Goal: Information Seeking & Learning: Learn about a topic

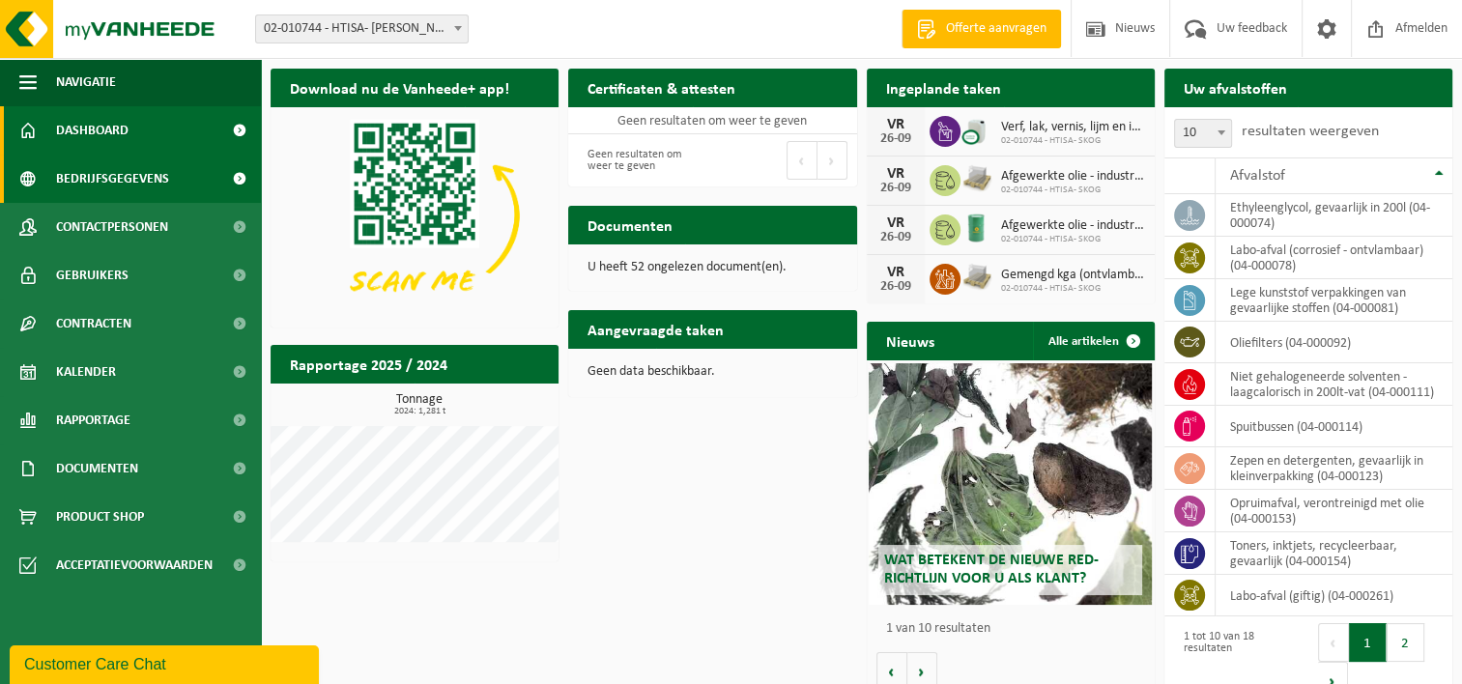
click at [108, 179] on span "Bedrijfsgegevens" at bounding box center [112, 179] width 113 height 48
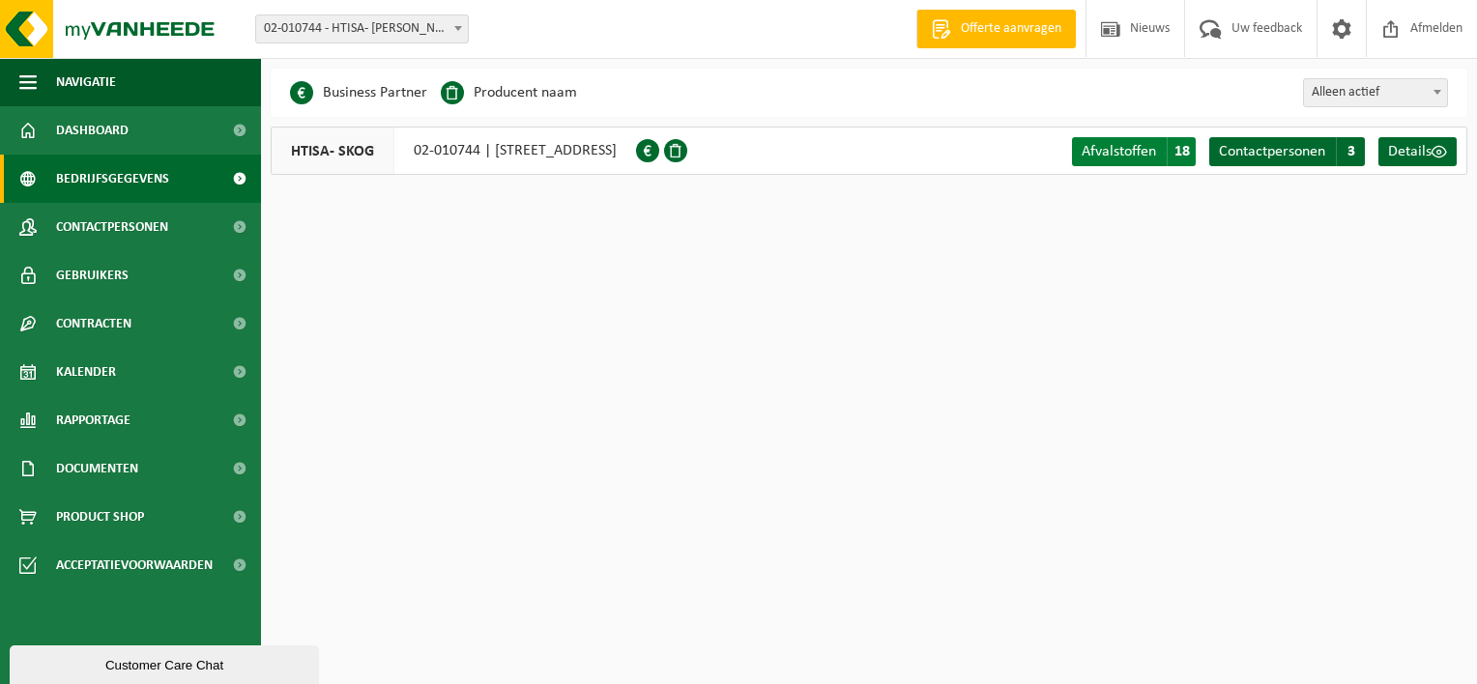
click at [1121, 150] on span "Afvalstoffen" at bounding box center [1119, 151] width 74 height 15
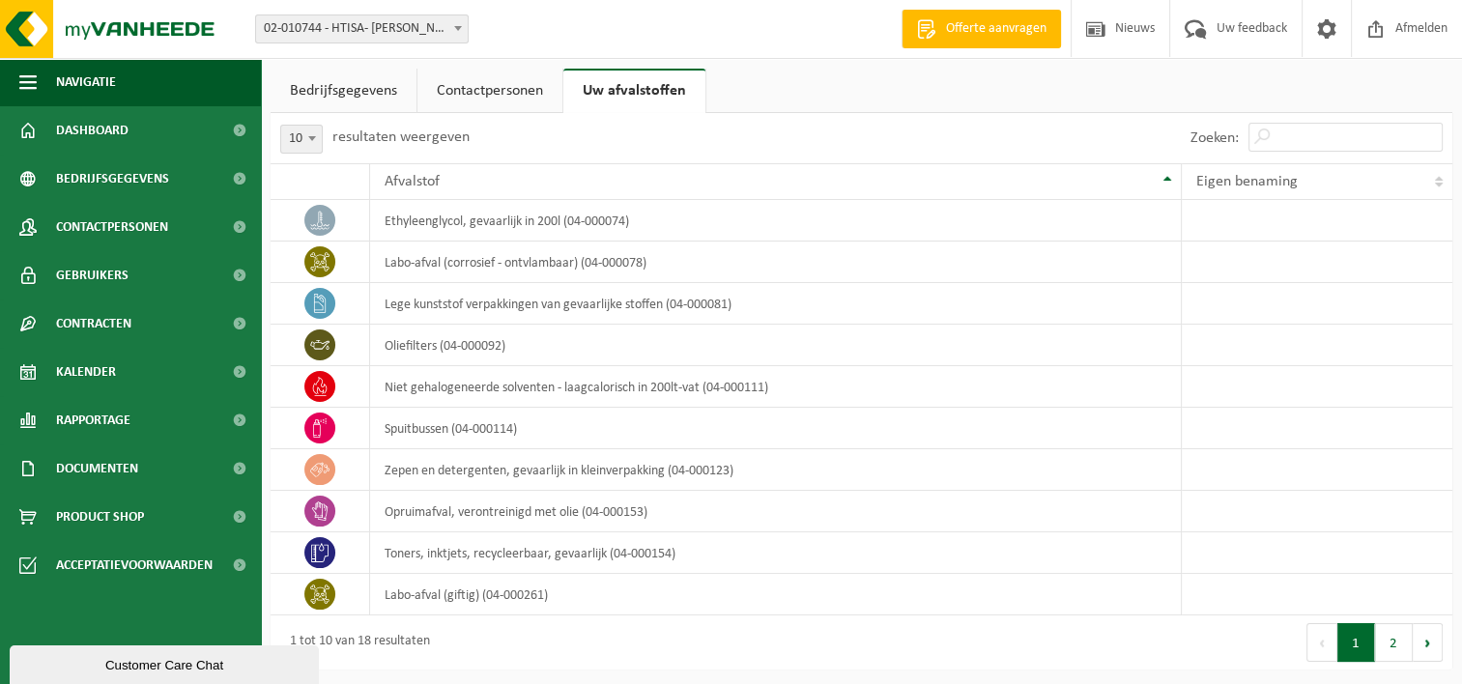
click at [522, 93] on link "Contactpersonen" at bounding box center [490, 91] width 145 height 44
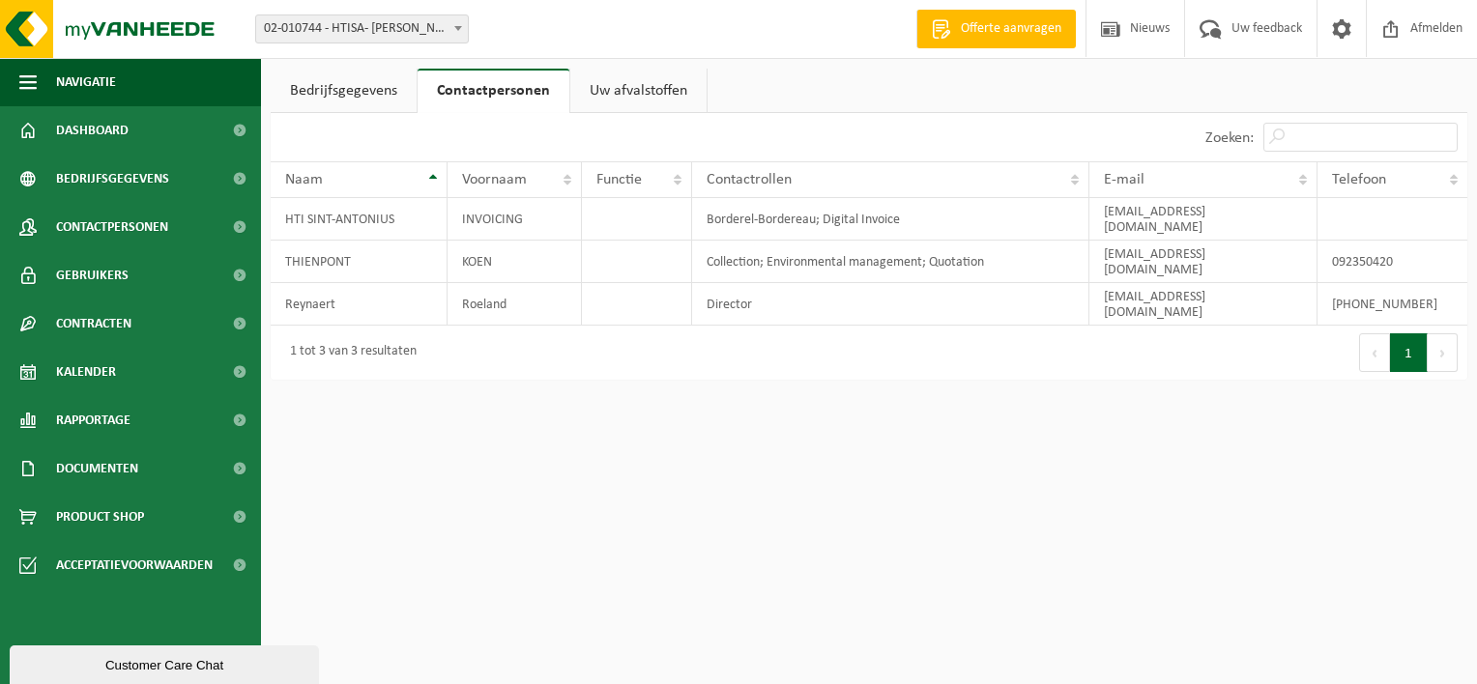
click at [340, 97] on link "Bedrijfsgegevens" at bounding box center [344, 91] width 146 height 44
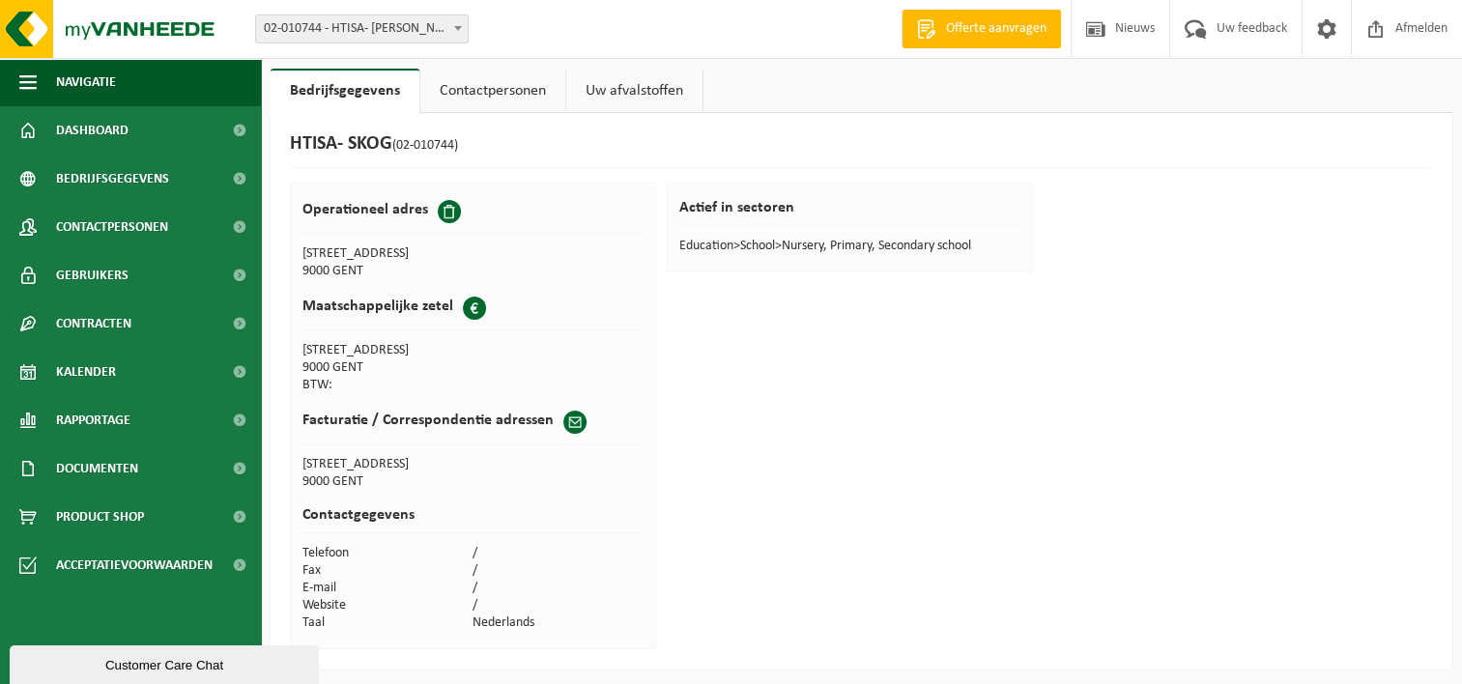
scroll to position [1, 0]
click at [566, 419] on span at bounding box center [574, 421] width 23 height 23
click at [525, 94] on link "Contactpersonen" at bounding box center [492, 90] width 145 height 44
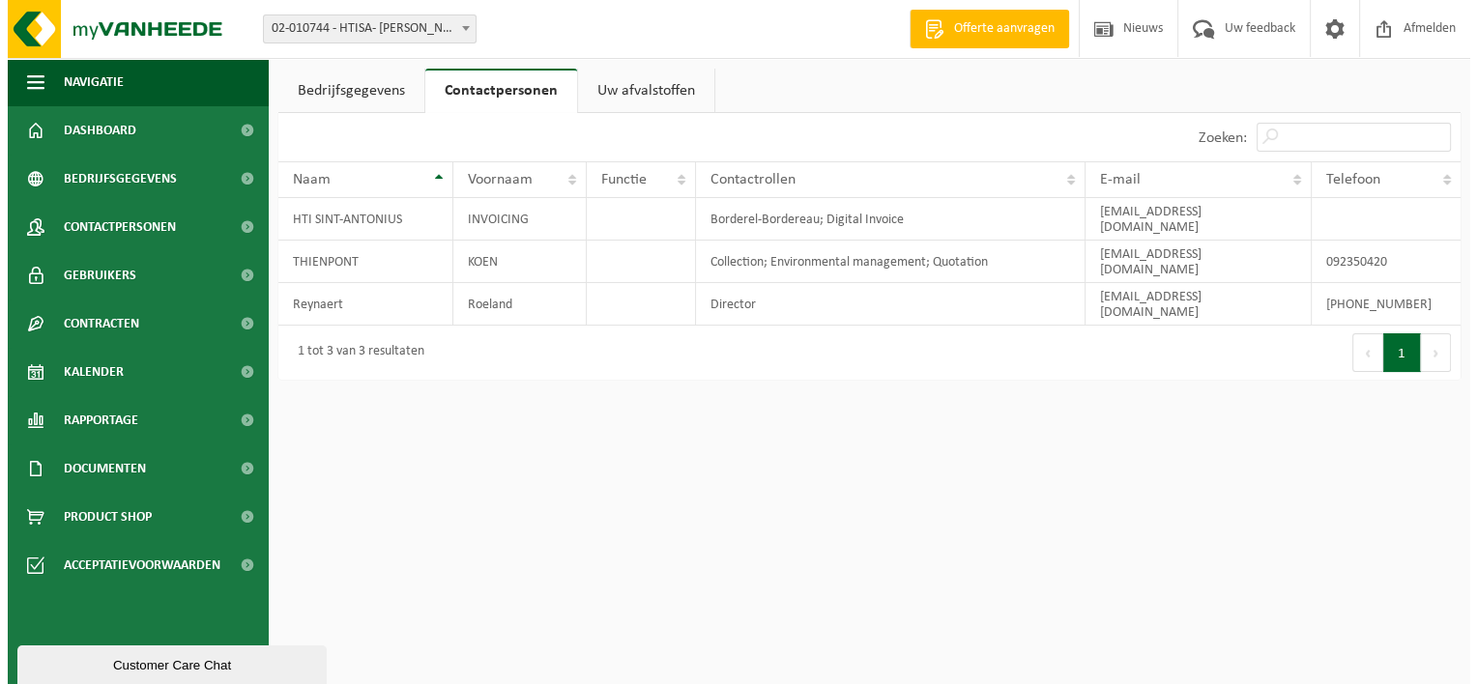
scroll to position [0, 0]
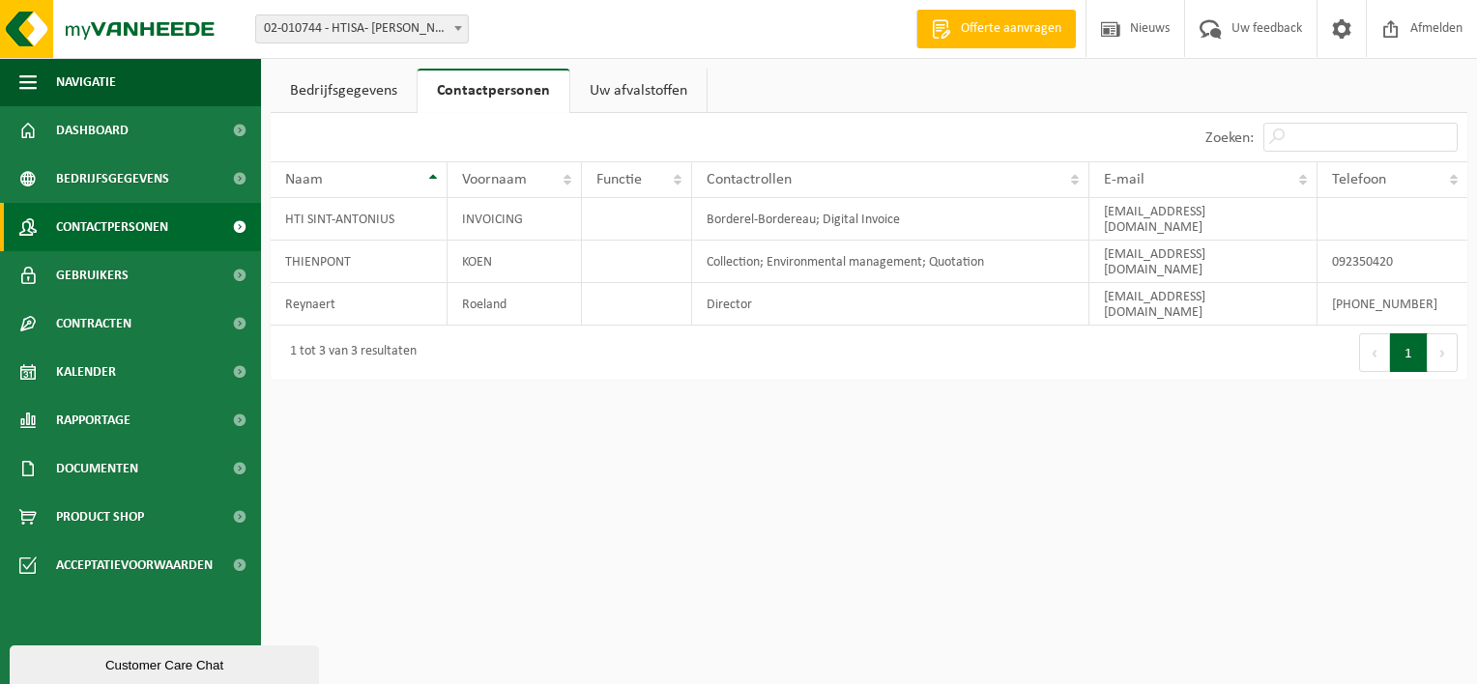
click at [114, 226] on span "Contactpersonen" at bounding box center [112, 227] width 112 height 48
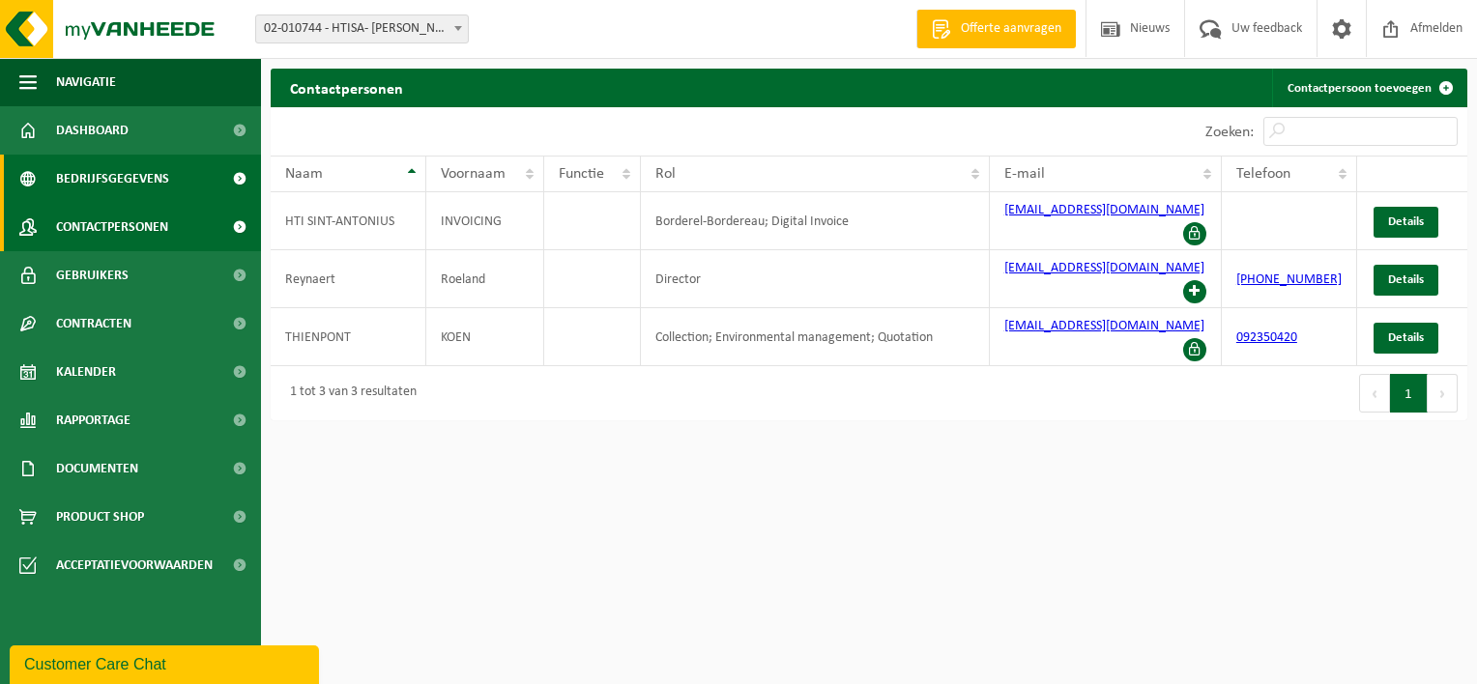
click at [119, 180] on span "Bedrijfsgegevens" at bounding box center [112, 179] width 113 height 48
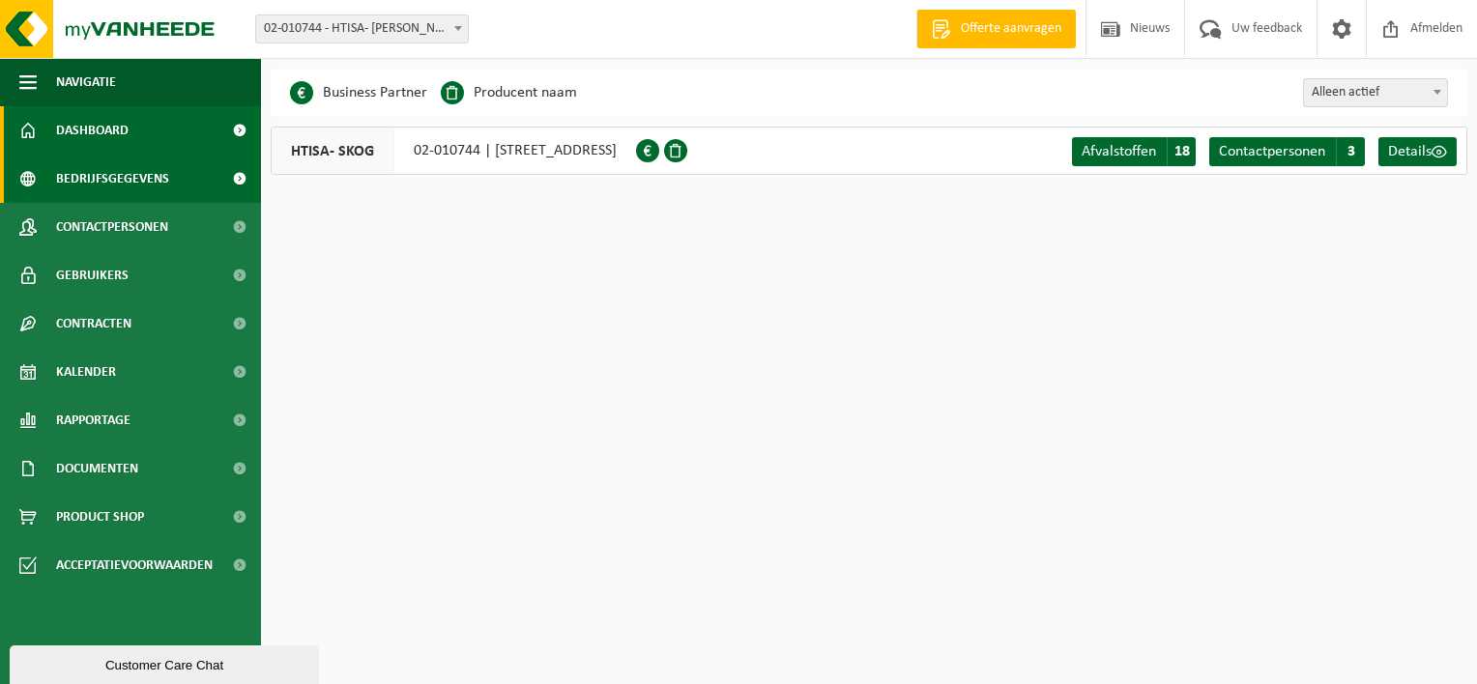
click at [110, 135] on span "Dashboard" at bounding box center [92, 130] width 72 height 48
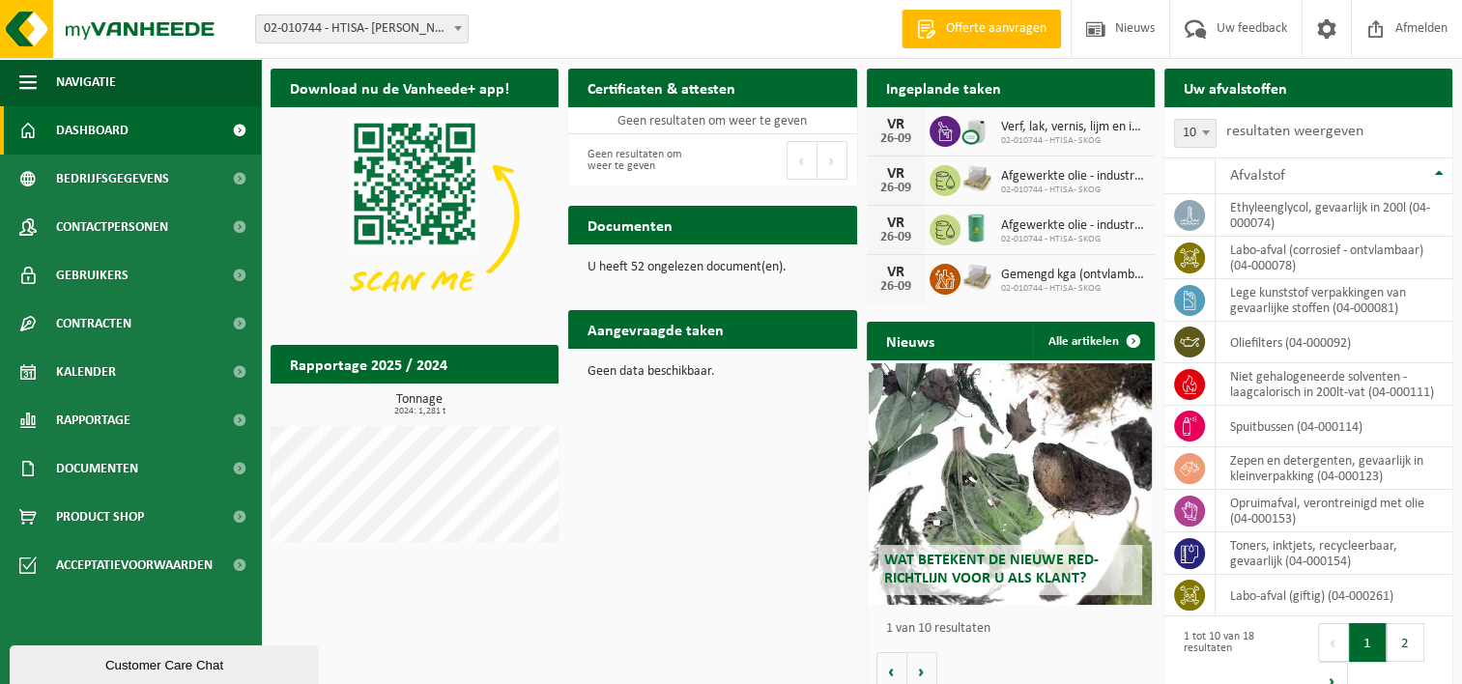
scroll to position [31, 0]
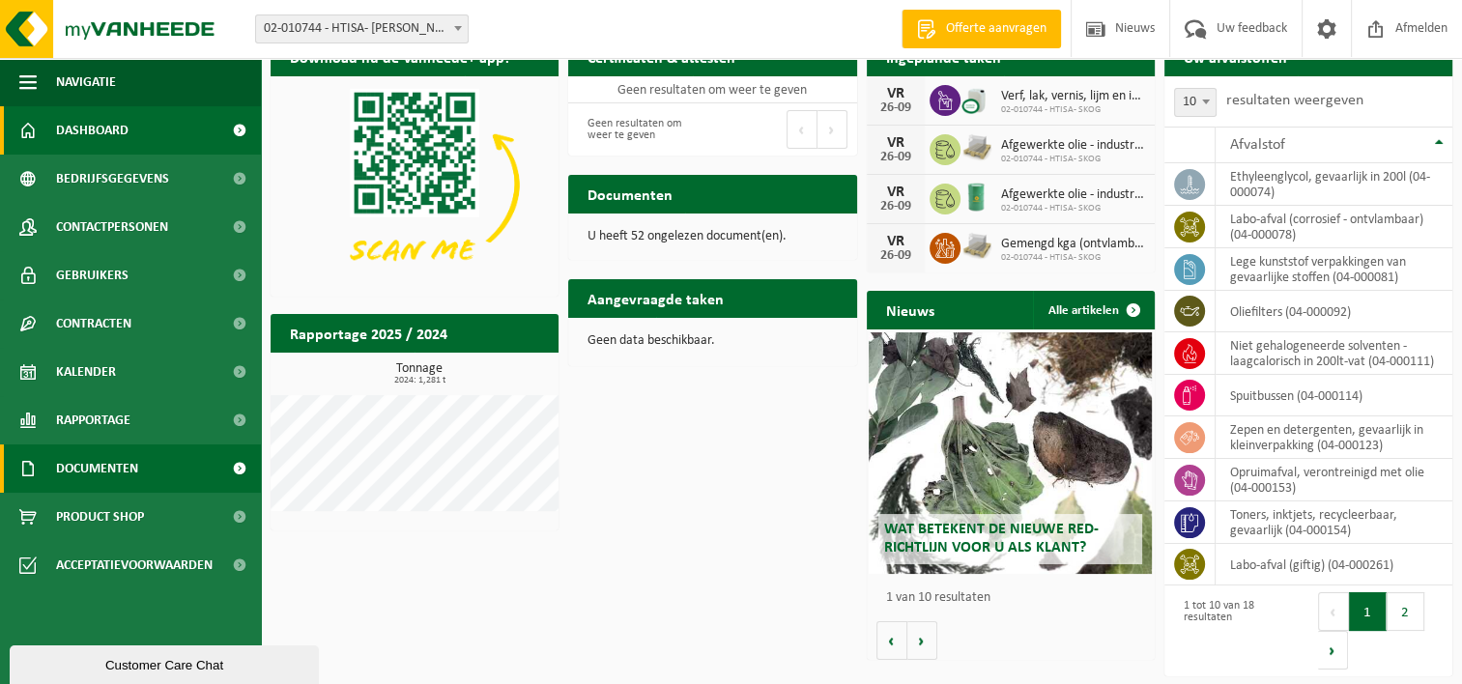
click at [136, 476] on span "Documenten" at bounding box center [97, 469] width 82 height 48
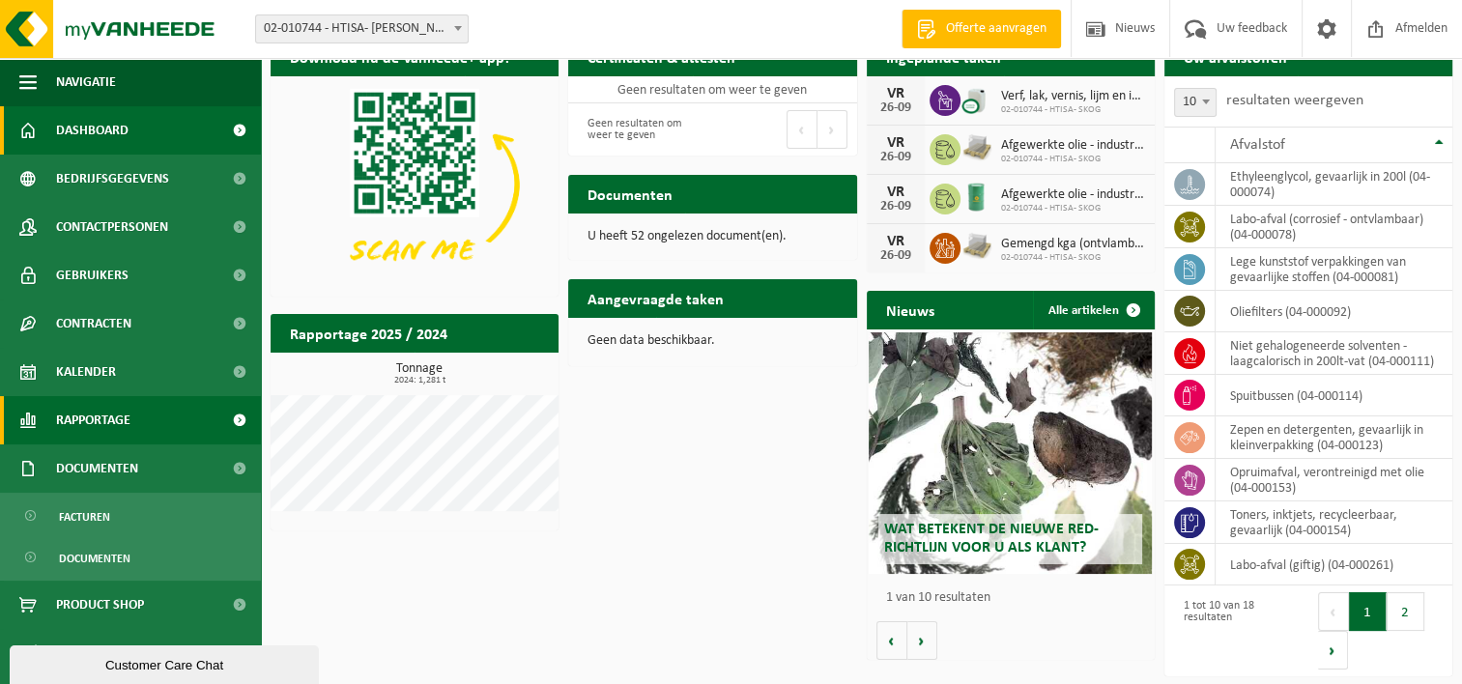
click at [110, 418] on span "Rapportage" at bounding box center [93, 420] width 74 height 48
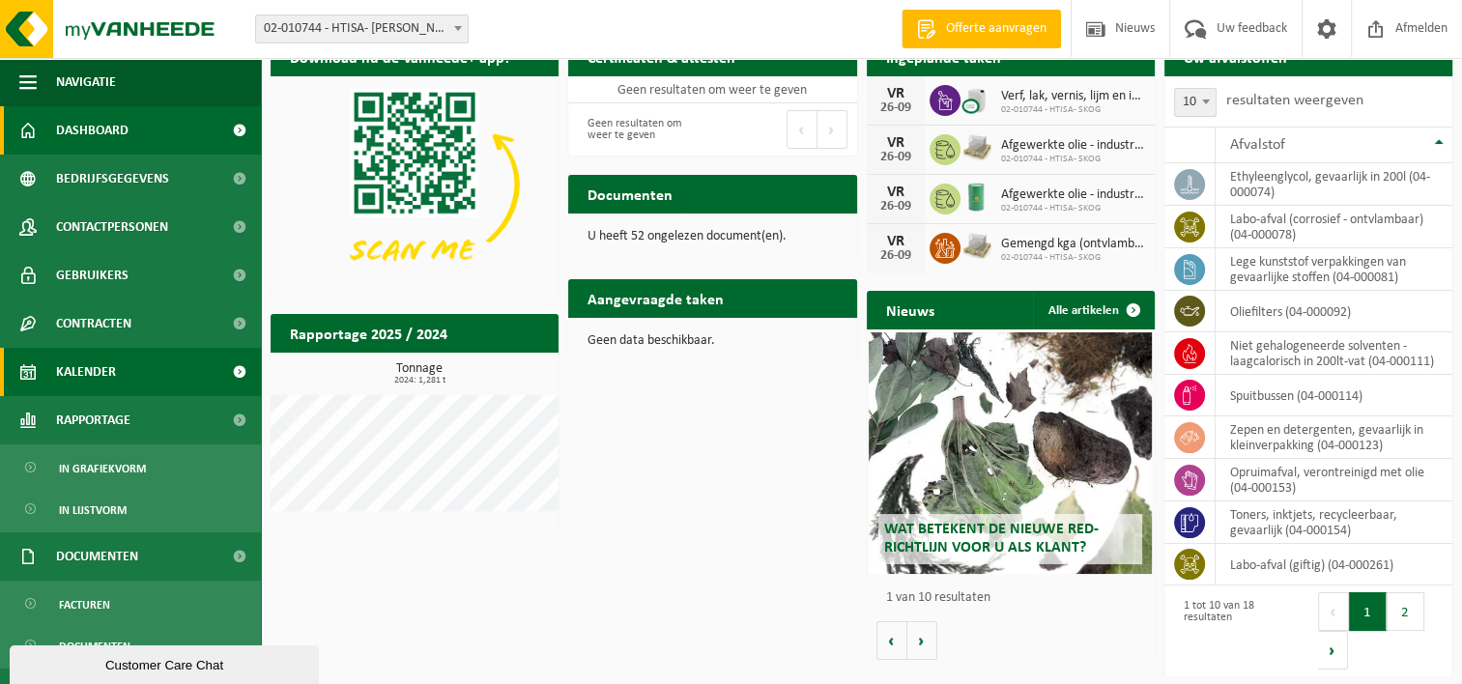
click at [103, 376] on span "Kalender" at bounding box center [86, 372] width 60 height 48
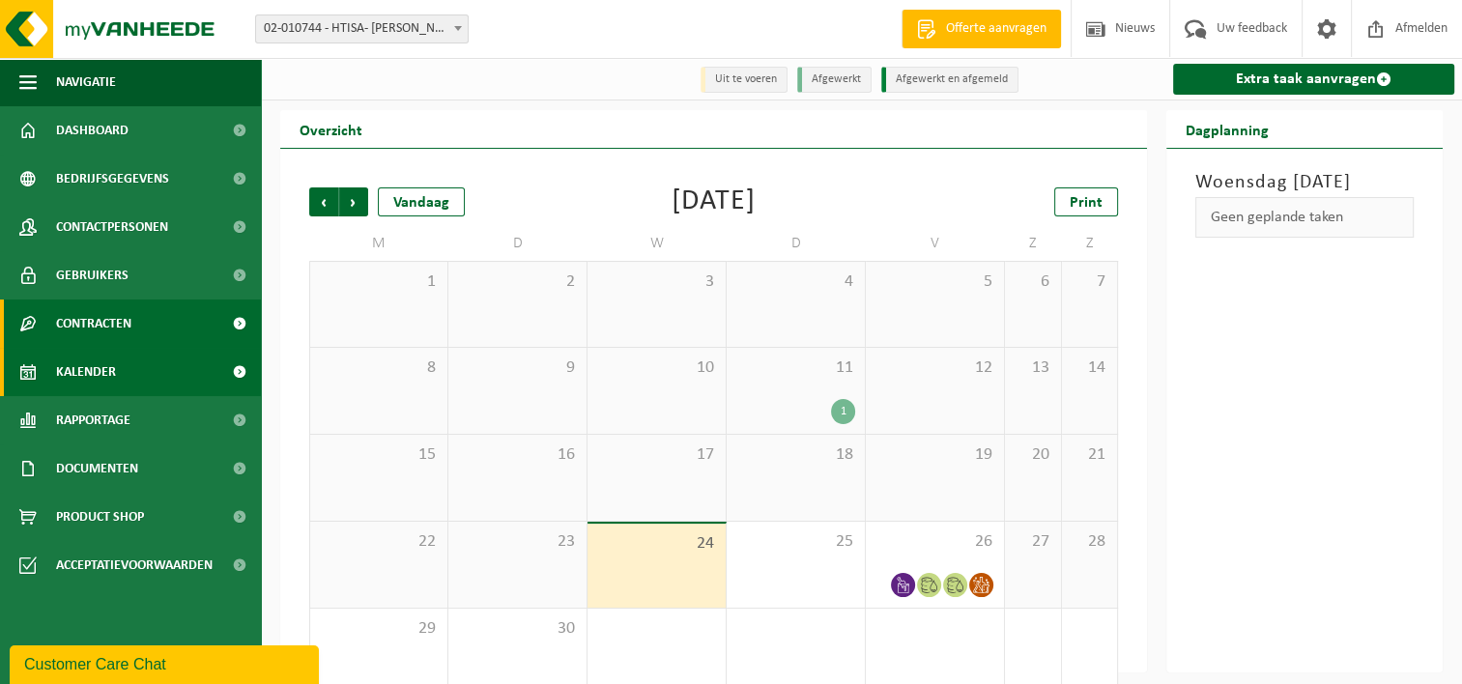
click at [100, 331] on span "Contracten" at bounding box center [93, 324] width 75 height 48
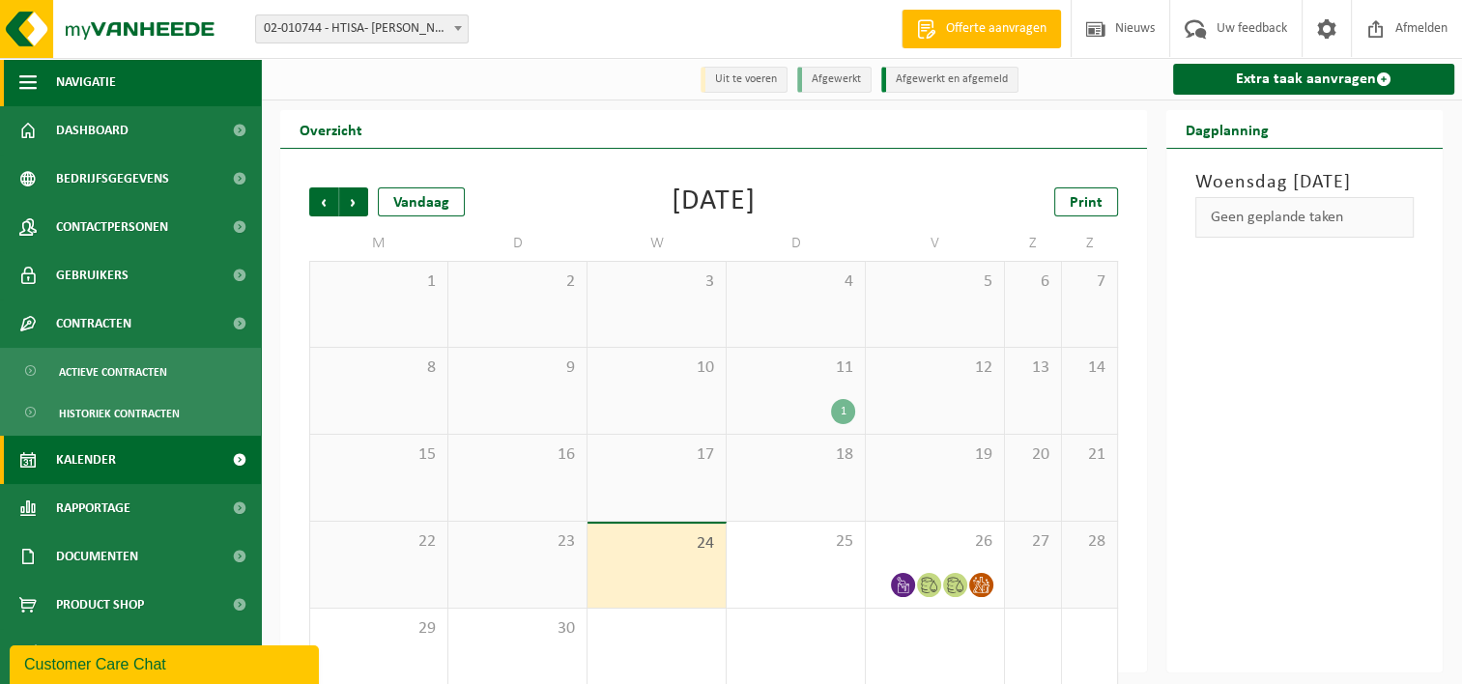
click at [15, 85] on button "Navigatie" at bounding box center [130, 82] width 261 height 48
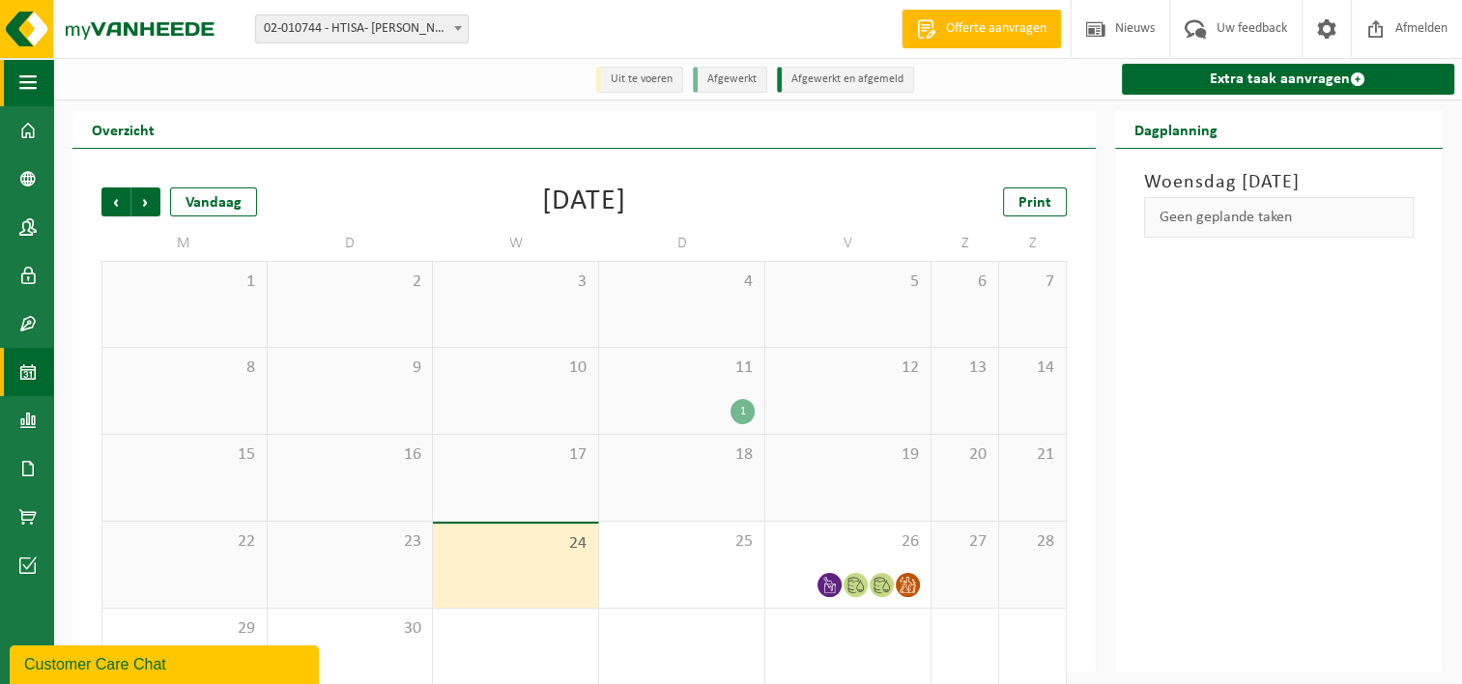
click at [28, 88] on span "button" at bounding box center [27, 82] width 17 height 48
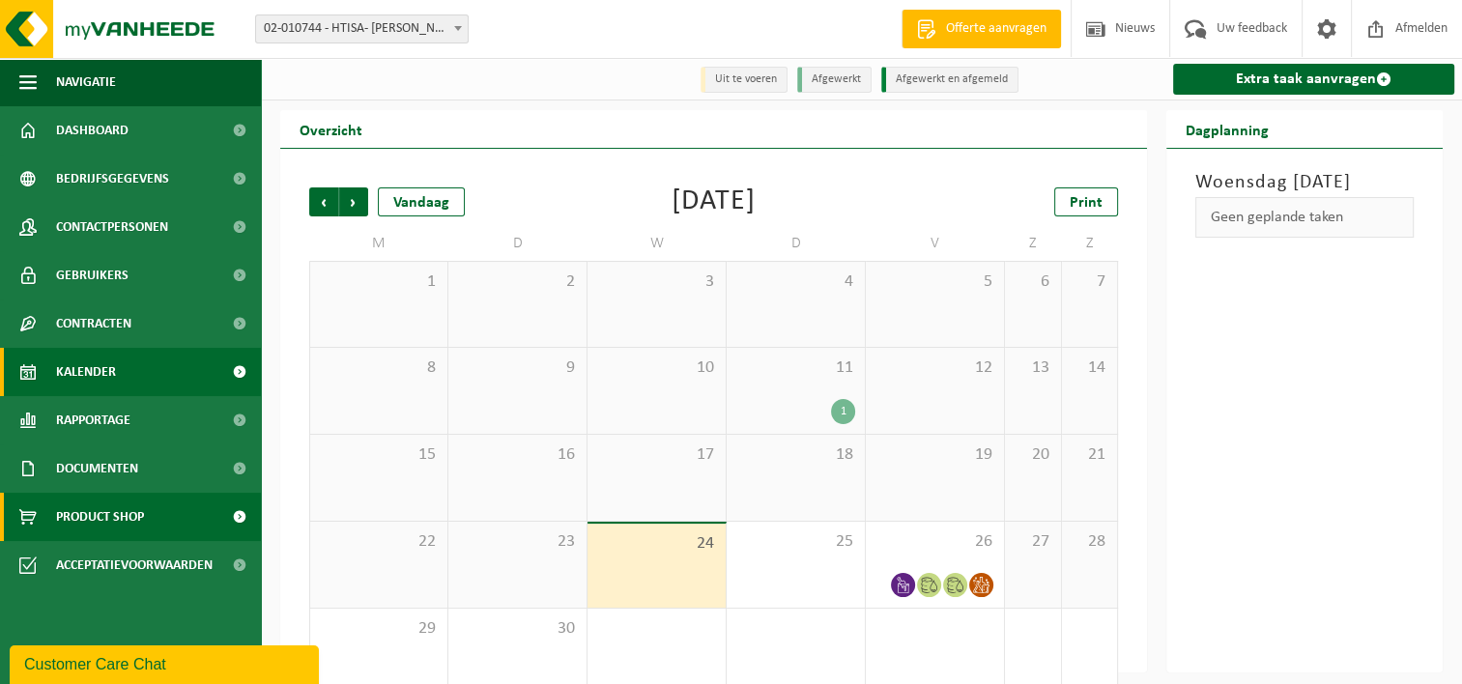
click at [89, 512] on span "Product Shop" at bounding box center [100, 517] width 88 height 48
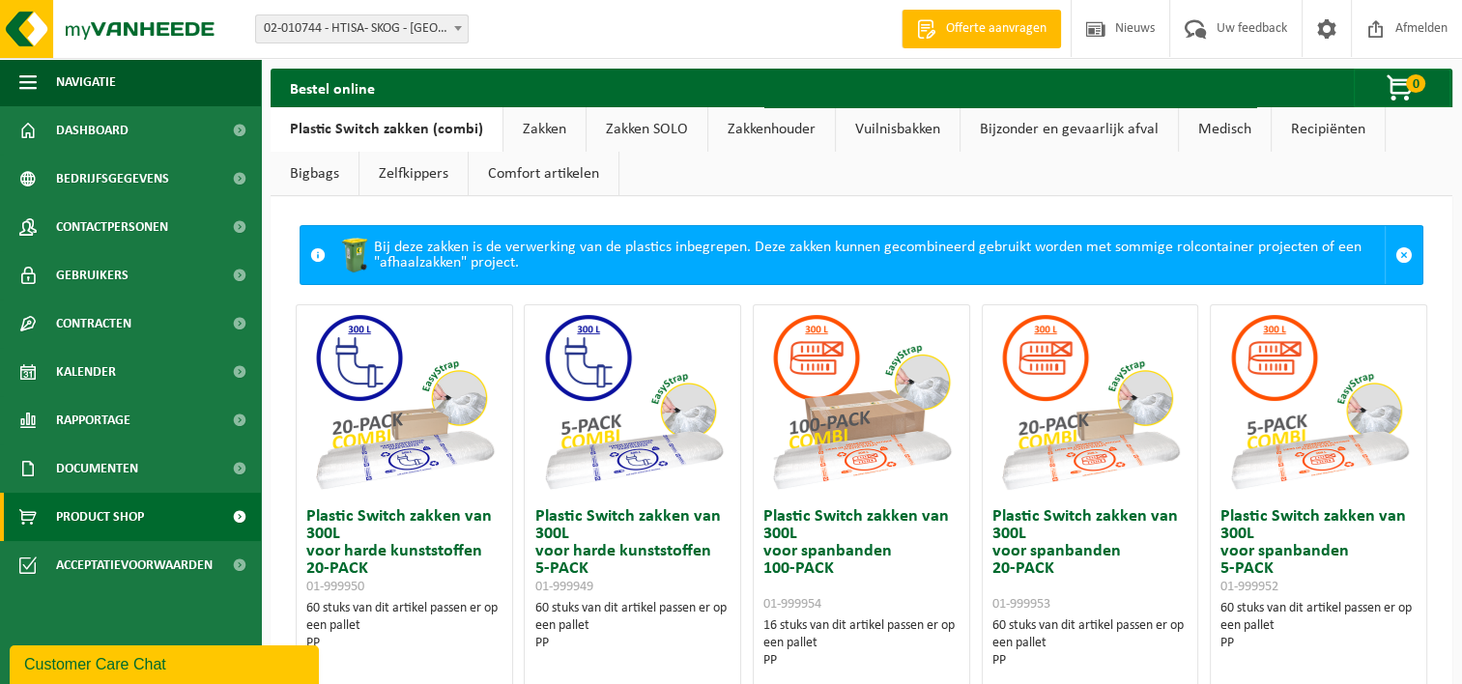
click at [1052, 134] on link "Bijzonder en gevaarlijk afval" at bounding box center [1069, 129] width 217 height 44
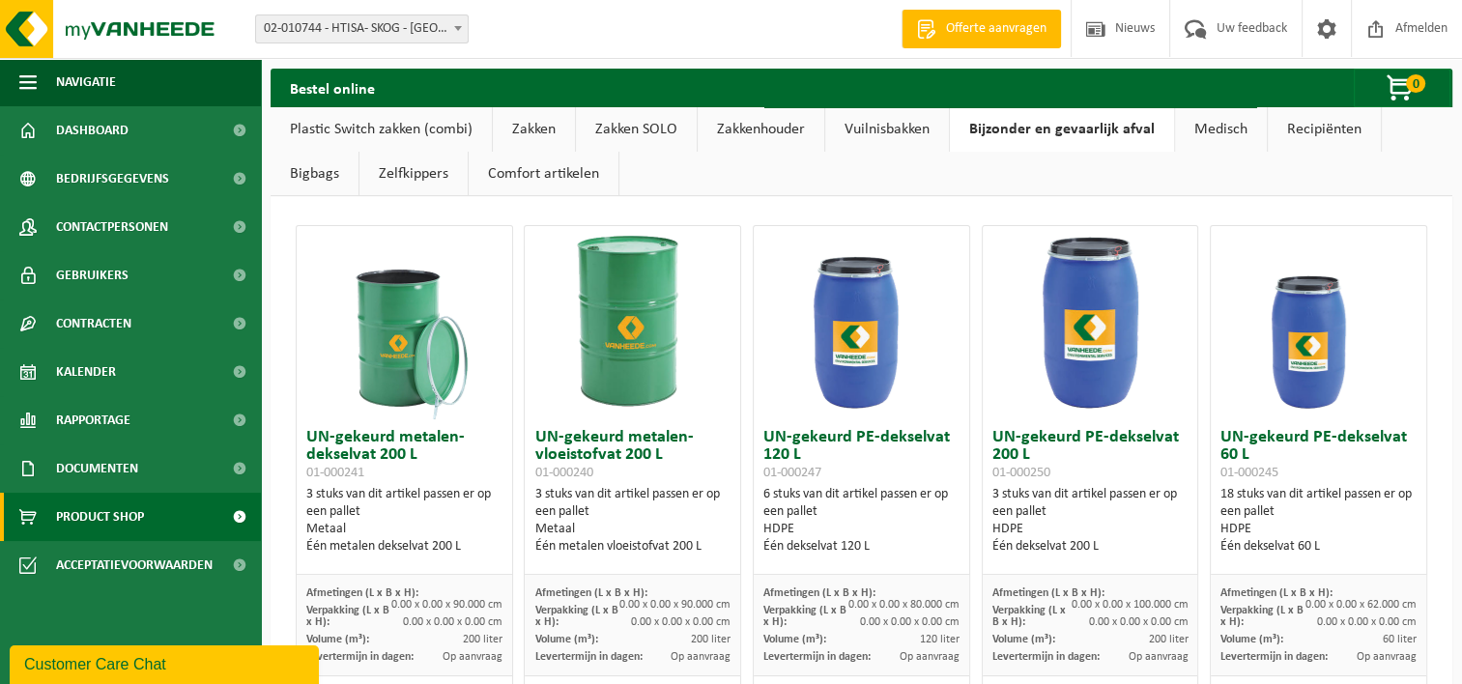
click at [1233, 130] on link "Medisch" at bounding box center [1221, 129] width 92 height 44
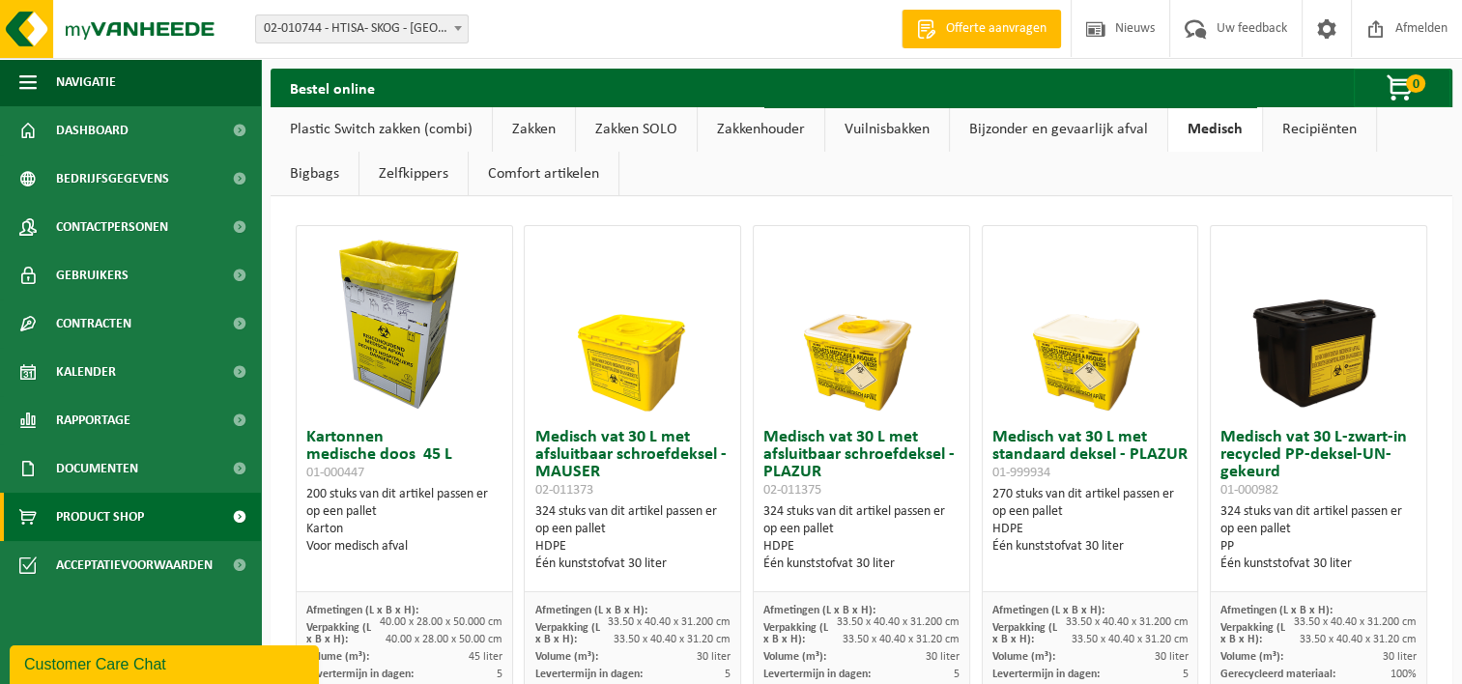
click at [1297, 128] on link "Recipiënten" at bounding box center [1319, 129] width 113 height 44
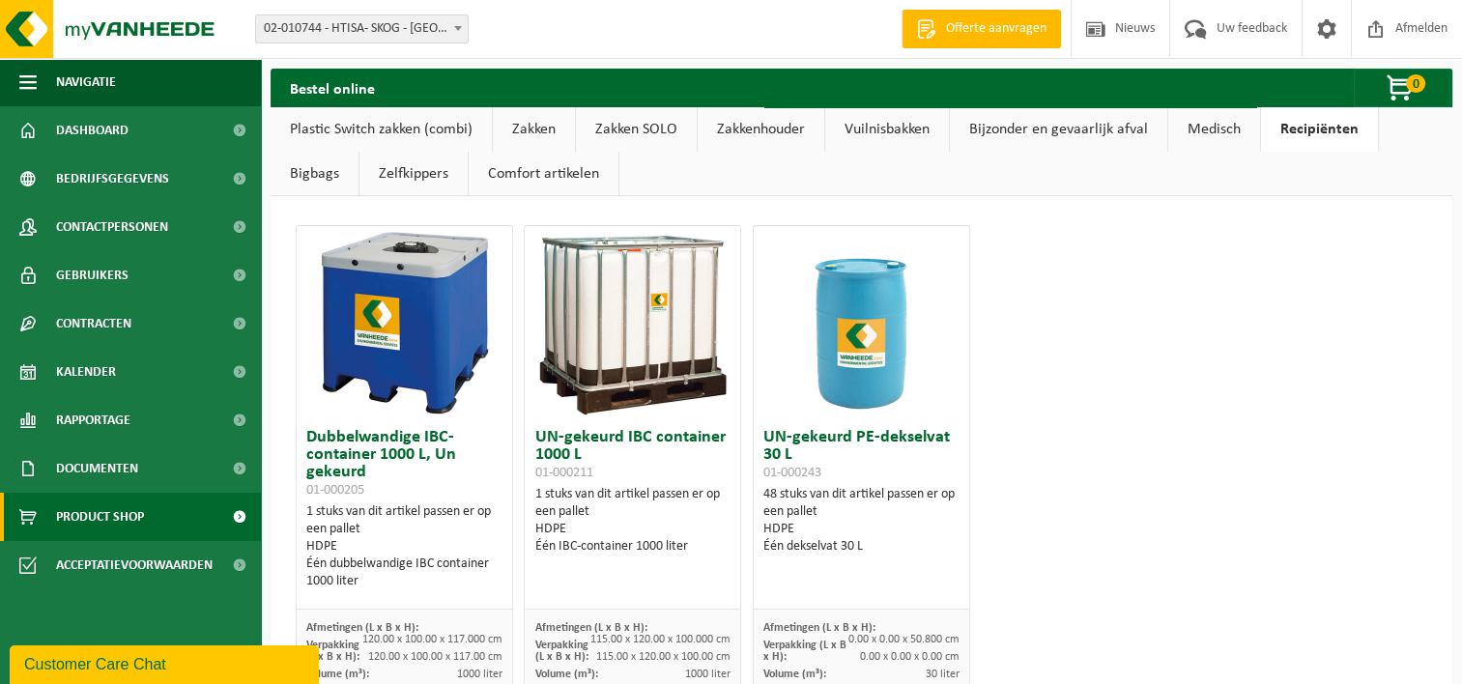
click at [336, 178] on link "Bigbags" at bounding box center [315, 174] width 88 height 44
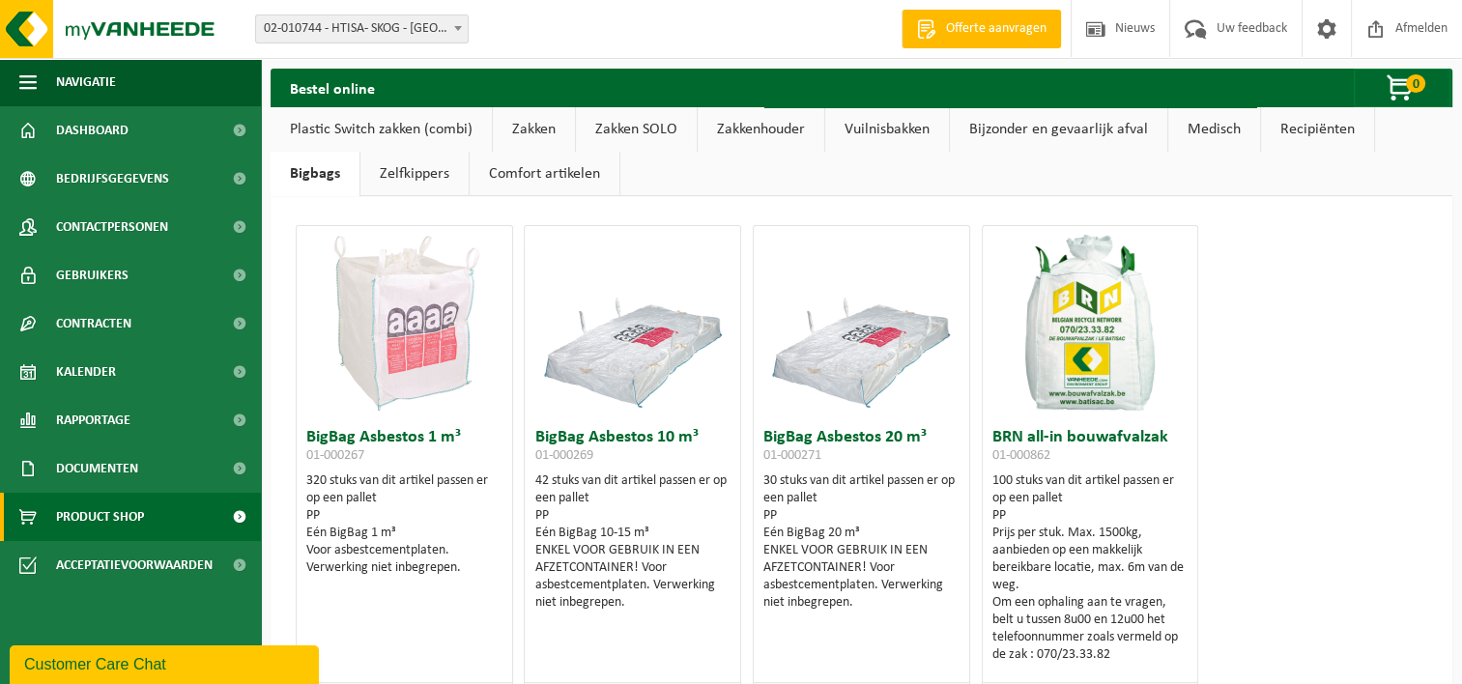
click at [410, 178] on link "Zelfkippers" at bounding box center [415, 174] width 108 height 44
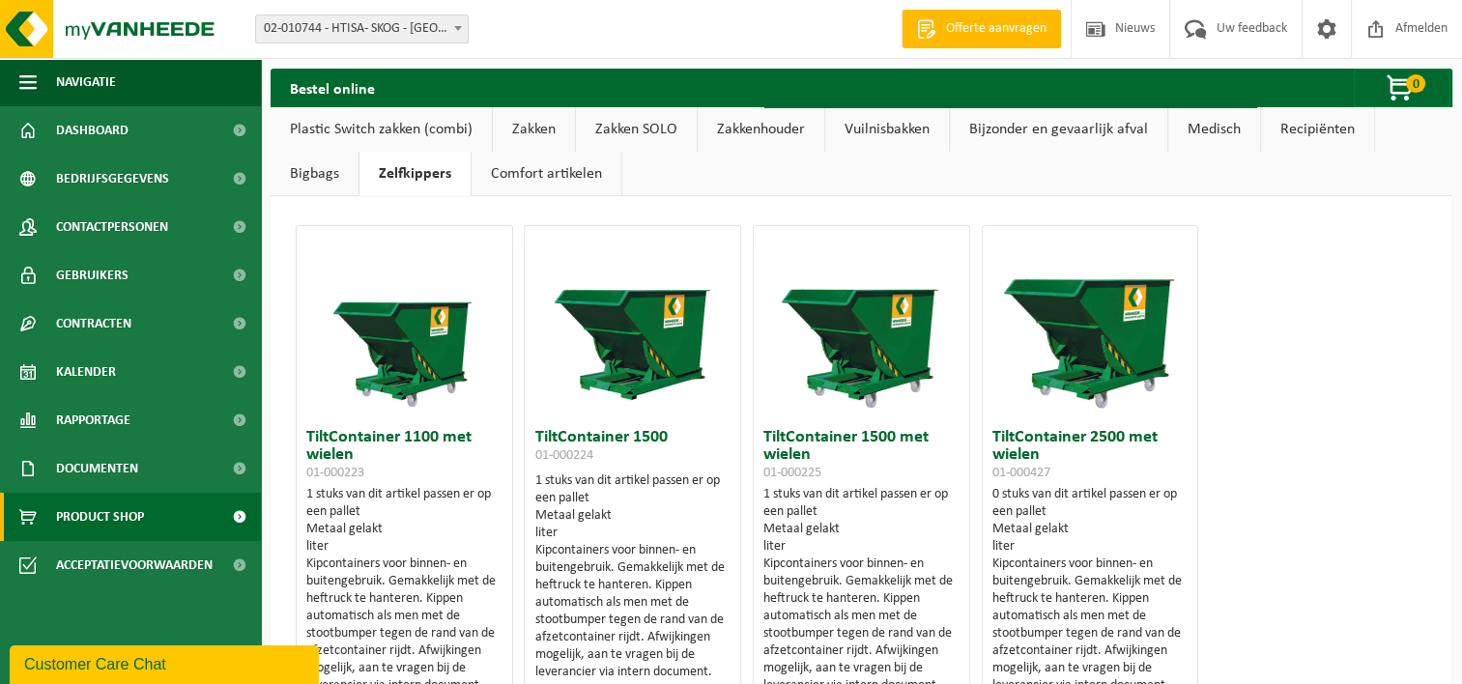
click at [561, 176] on link "Comfort artikelen" at bounding box center [547, 174] width 150 height 44
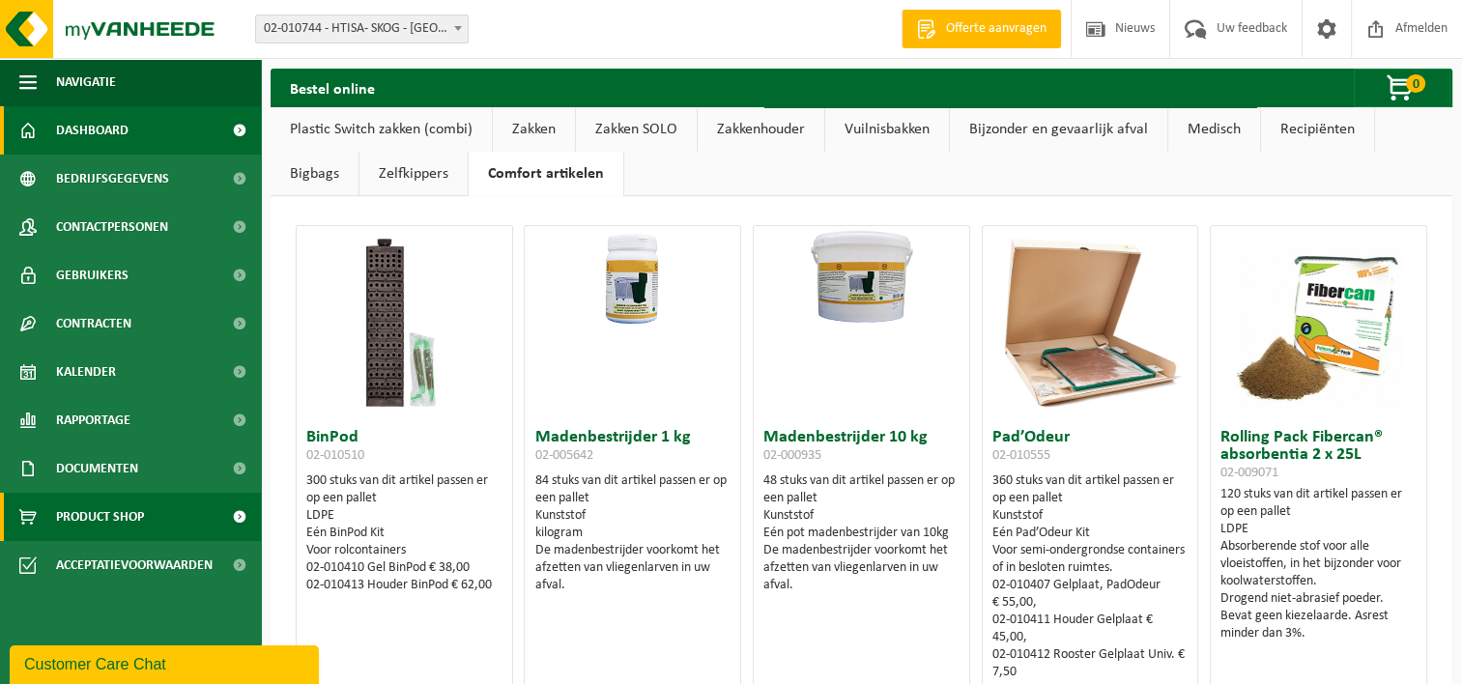
click at [92, 128] on span "Dashboard" at bounding box center [92, 130] width 72 height 48
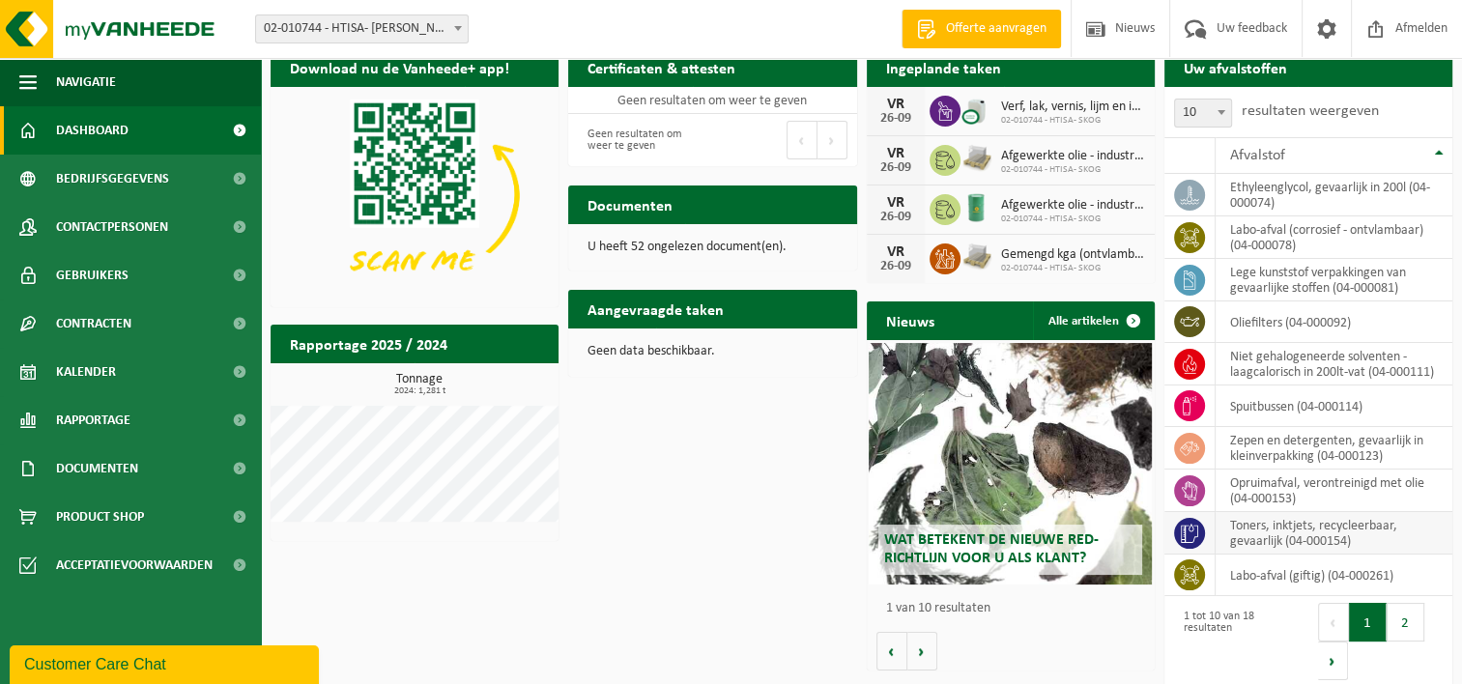
scroll to position [31, 0]
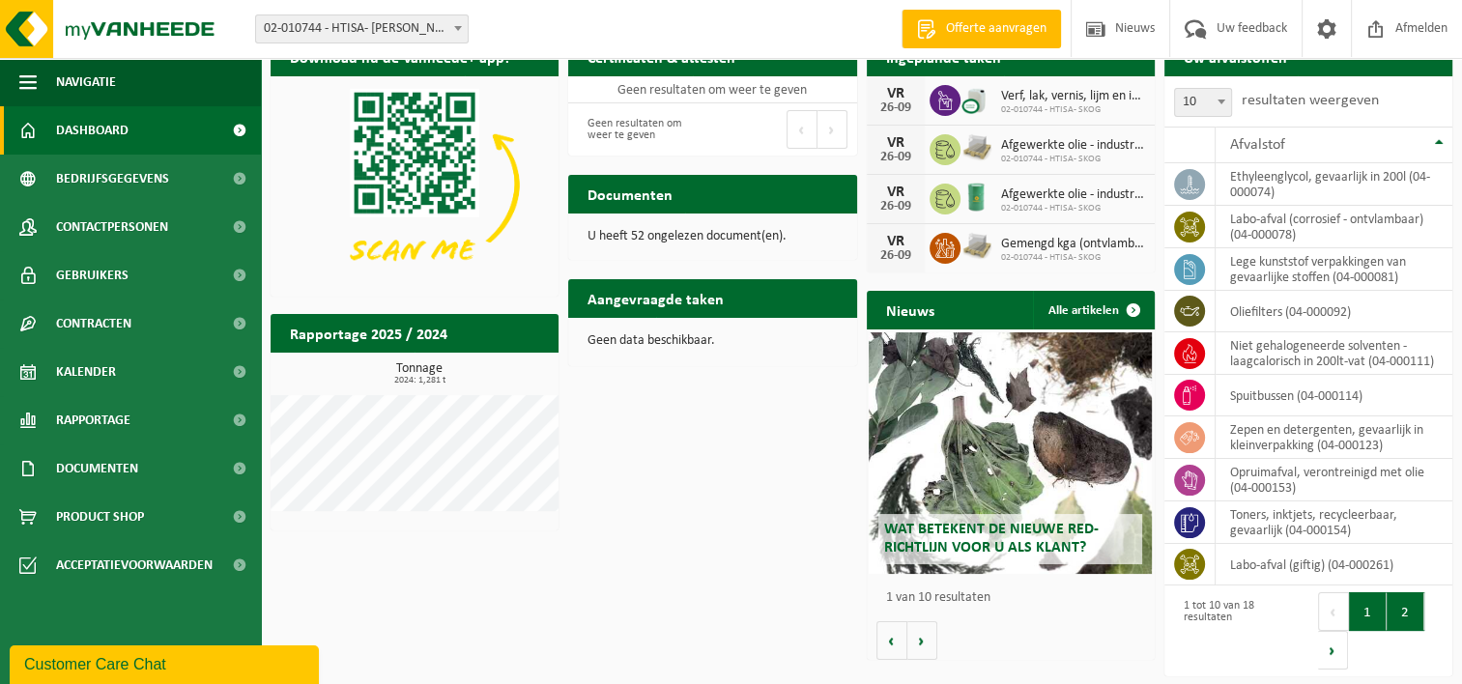
click at [1416, 615] on button "2" at bounding box center [1406, 611] width 38 height 39
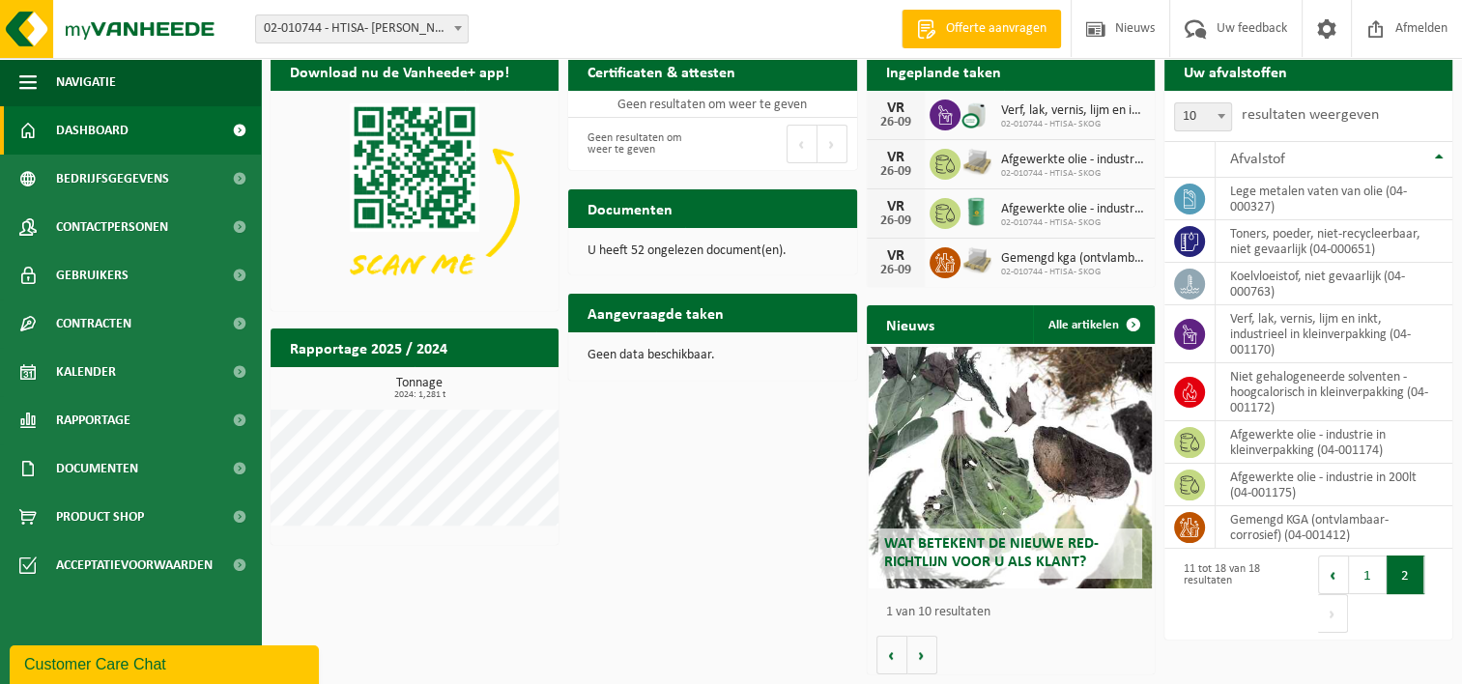
scroll to position [15, 0]
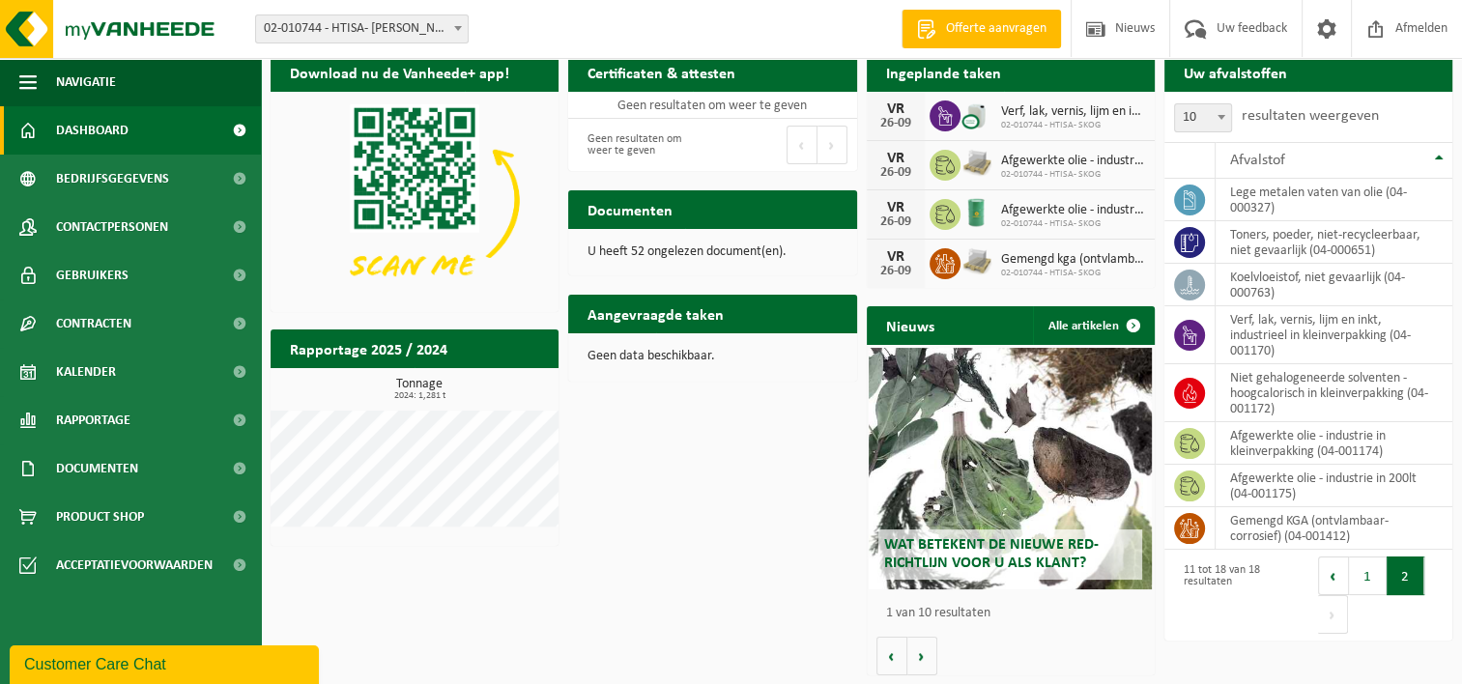
click at [1216, 79] on h2 "Uw afvalstoffen" at bounding box center [1236, 72] width 142 height 38
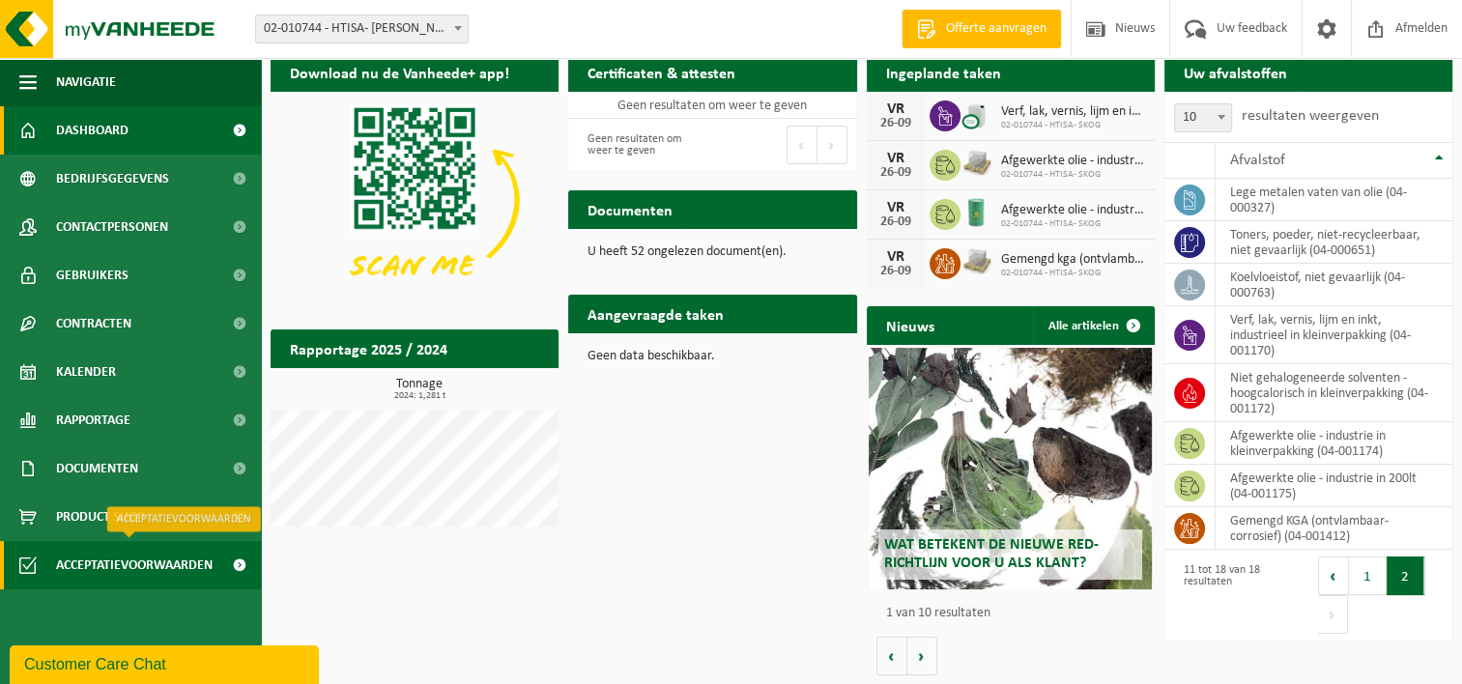
click at [71, 564] on span "Acceptatievoorwaarden" at bounding box center [134, 565] width 157 height 48
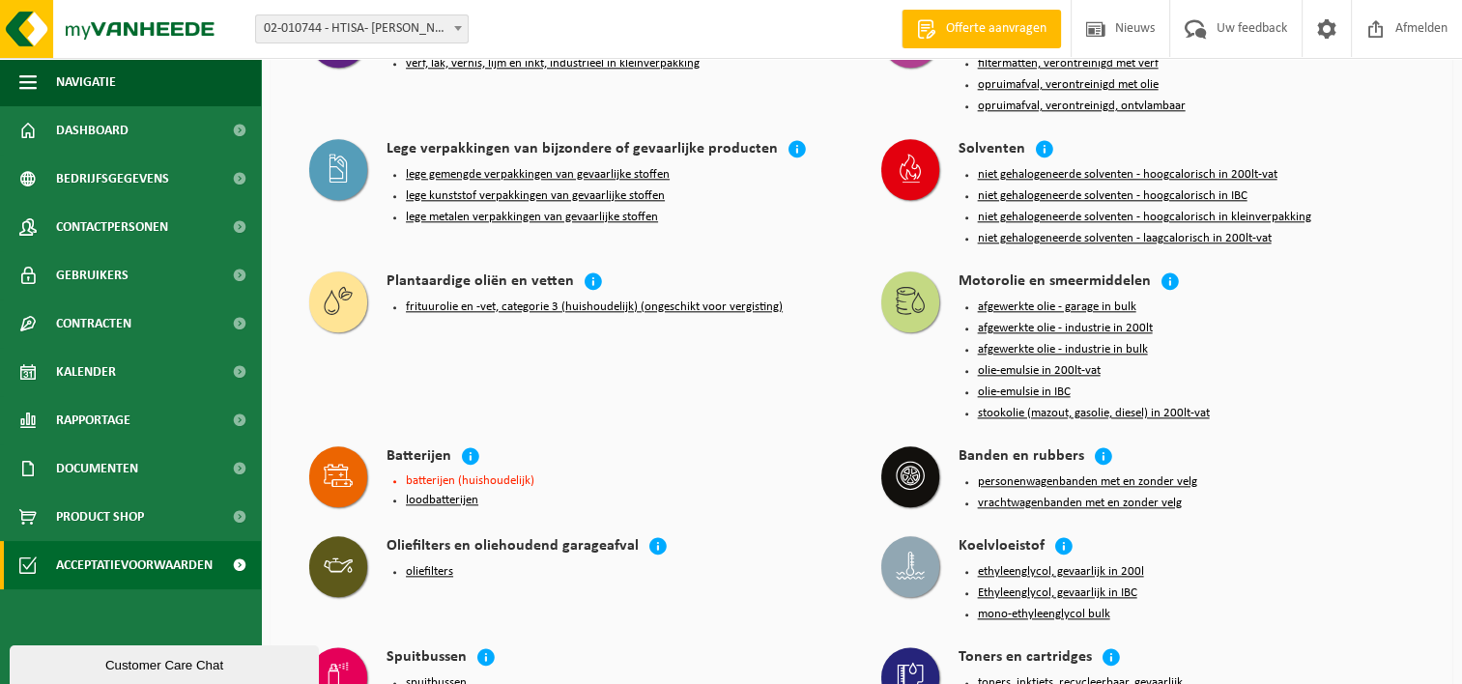
scroll to position [2126, 0]
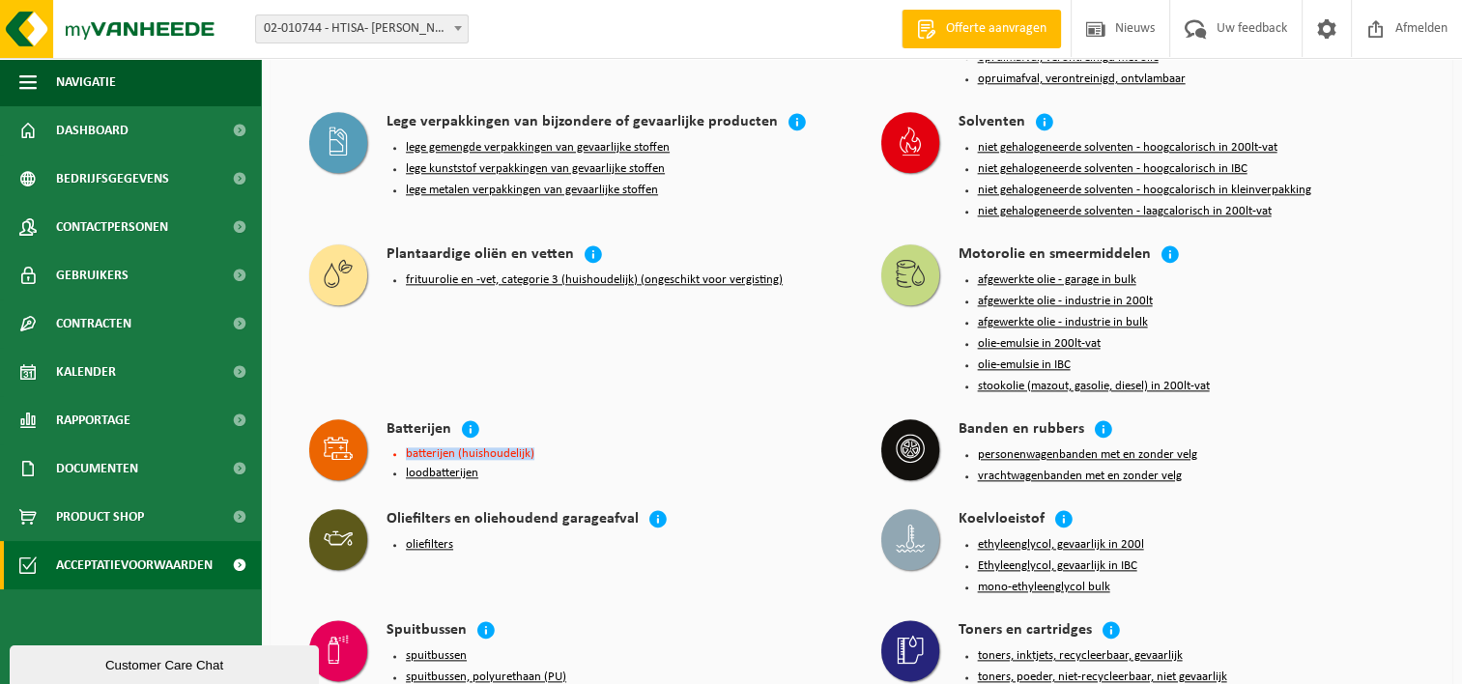
drag, startPoint x: 407, startPoint y: 394, endPoint x: 546, endPoint y: 389, distance: 139.3
click at [546, 447] on li "batterijen (huishoudelijk)" at bounding box center [624, 453] width 437 height 13
drag, startPoint x: 533, startPoint y: 389, endPoint x: 476, endPoint y: 371, distance: 58.7
click at [476, 419] on icon at bounding box center [470, 428] width 19 height 19
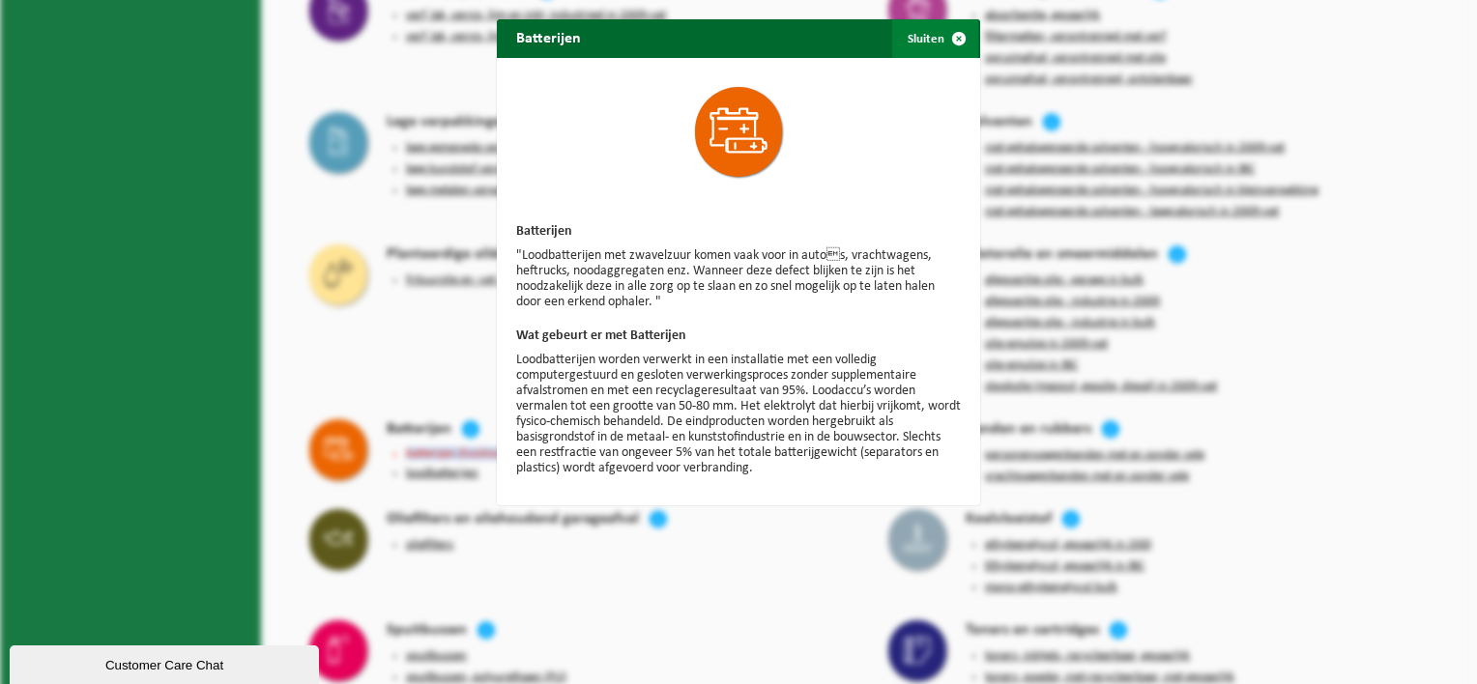
click at [920, 36] on button "Sluiten" at bounding box center [935, 38] width 86 height 39
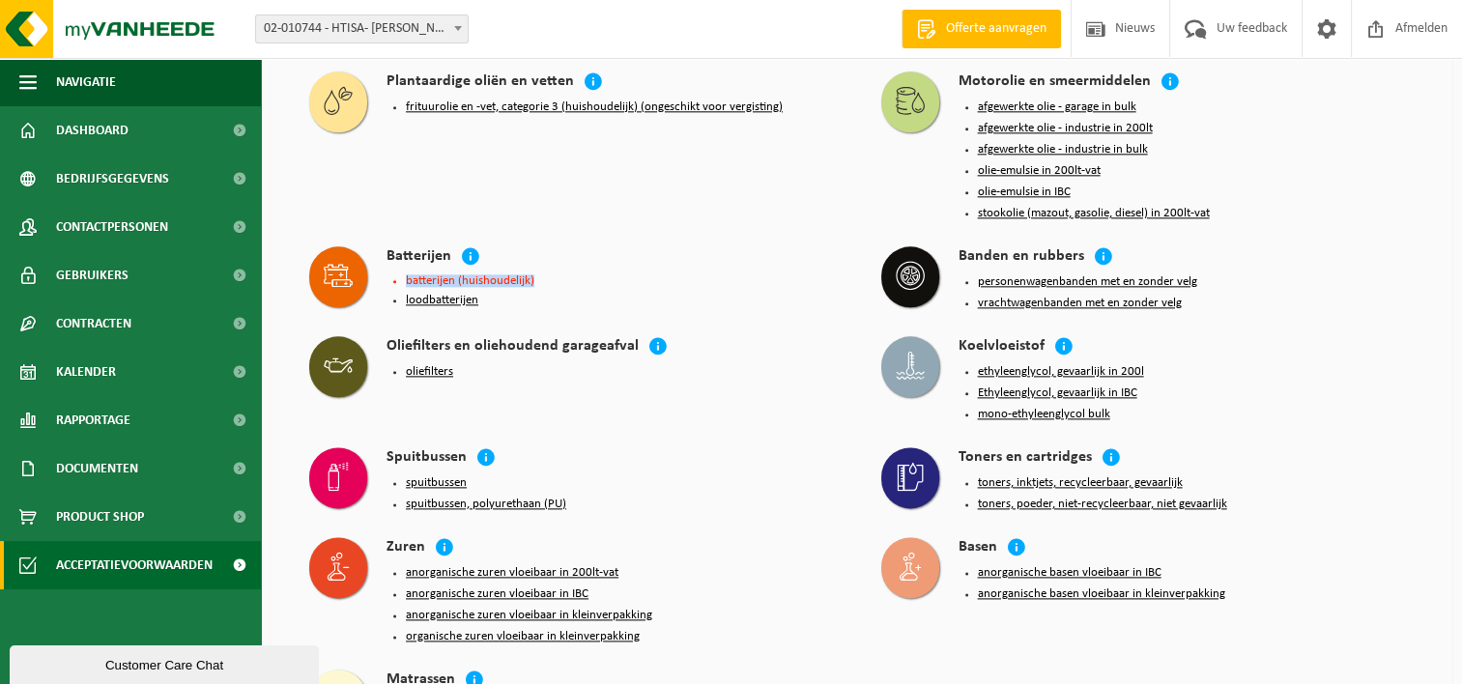
scroll to position [2311, 0]
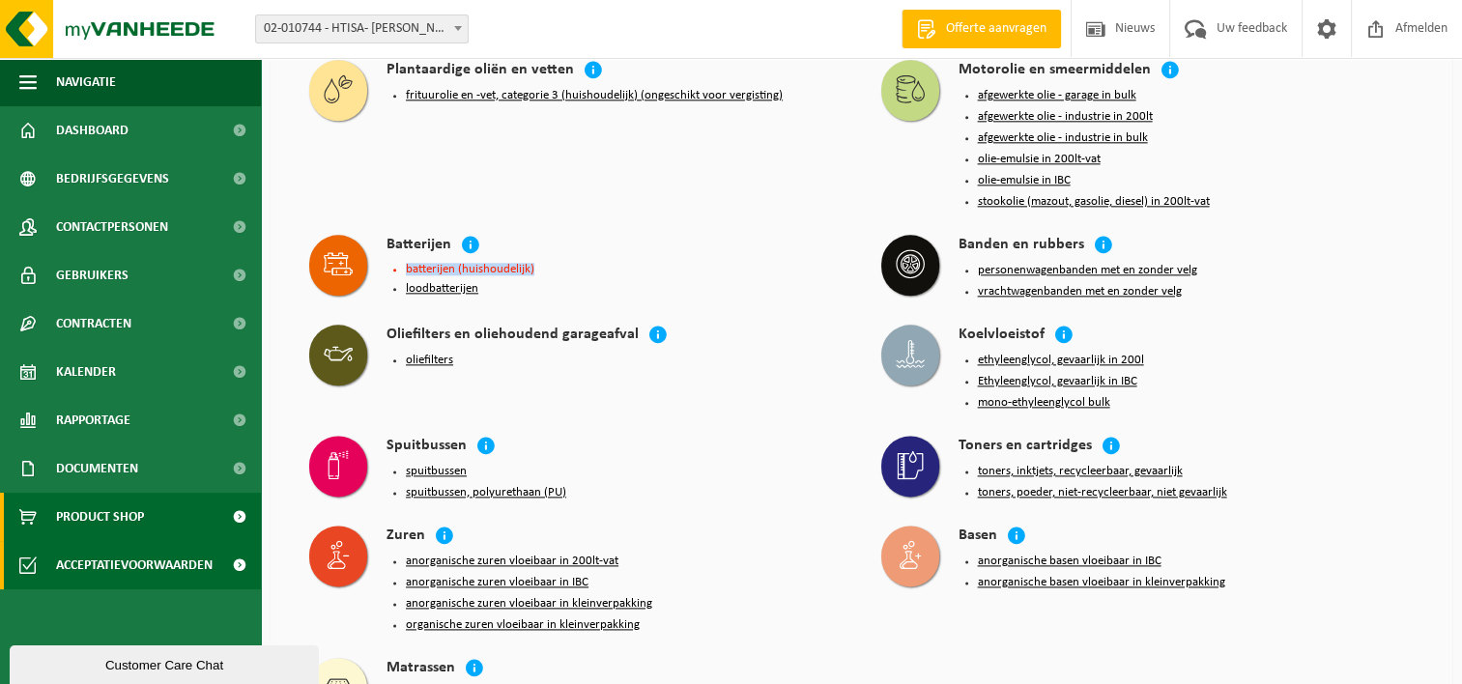
click at [78, 517] on span "Product Shop" at bounding box center [100, 517] width 88 height 48
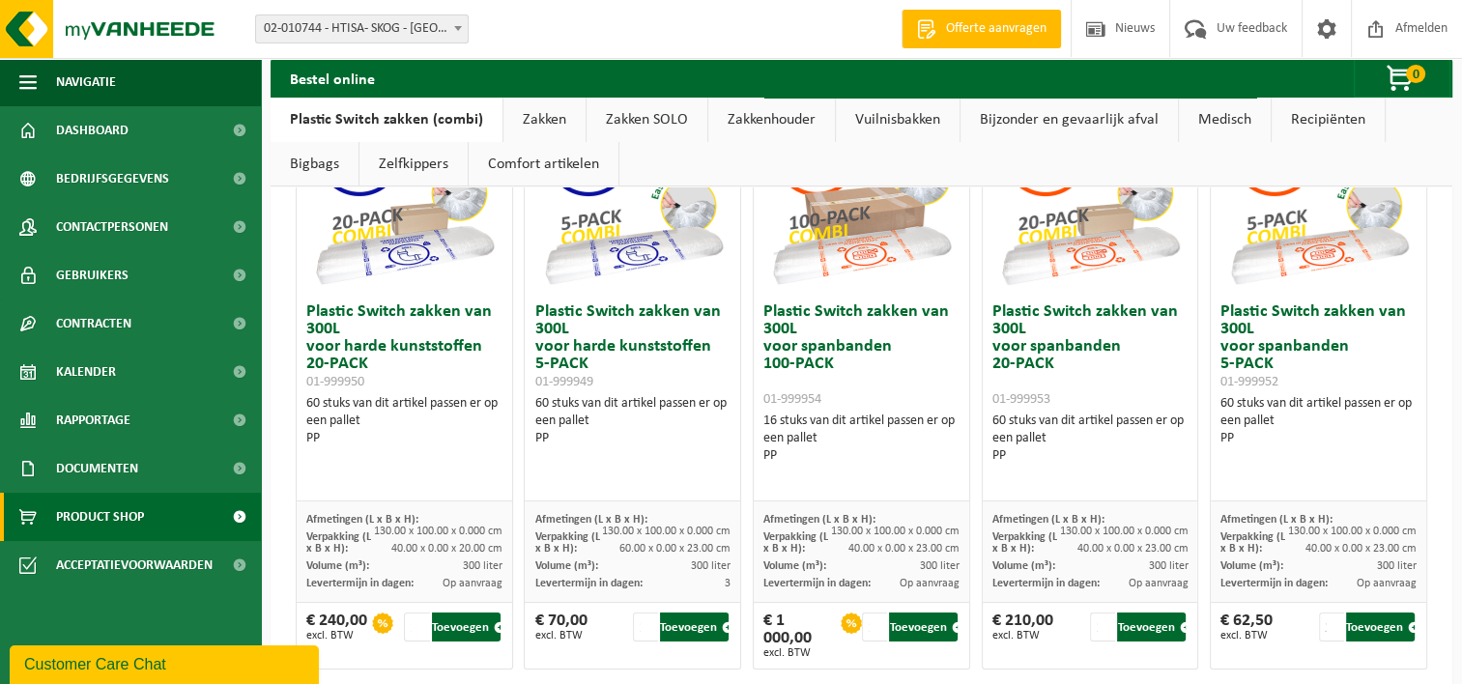
scroll to position [193, 0]
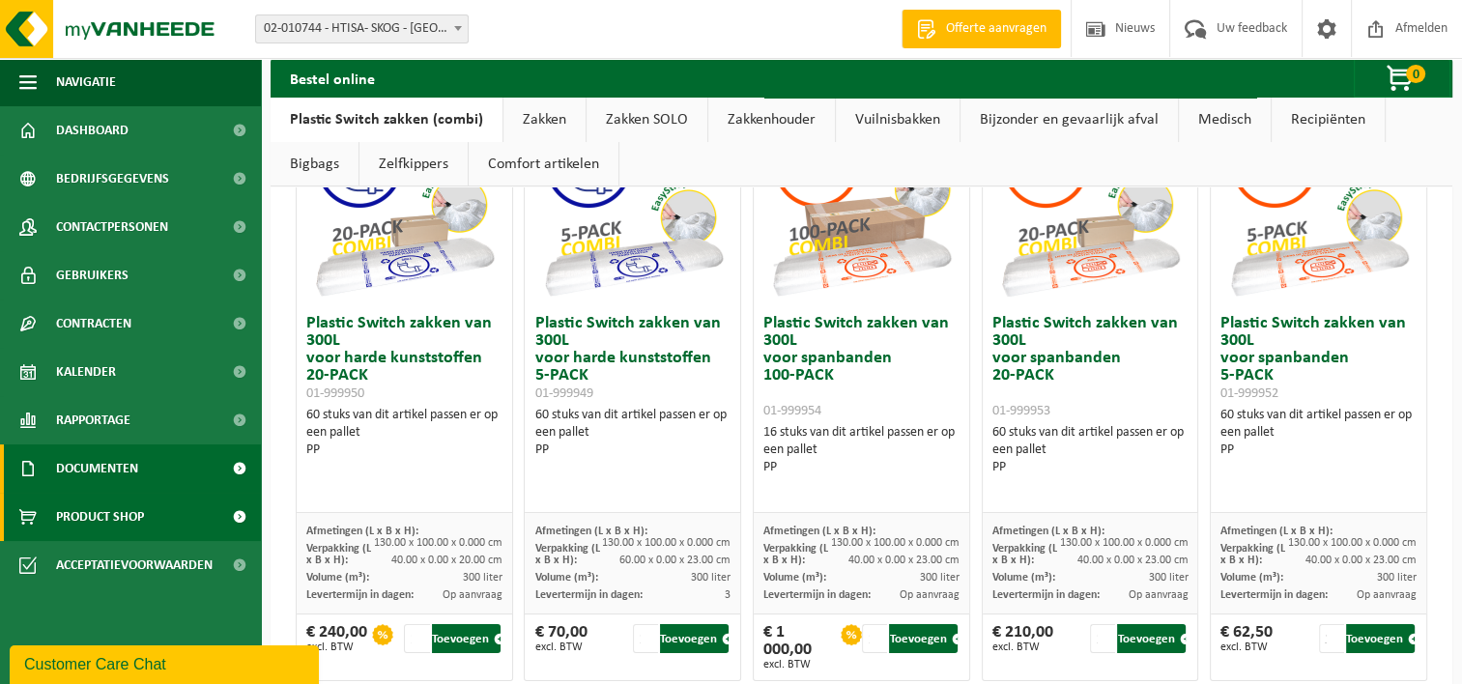
click at [141, 456] on link "Documenten" at bounding box center [130, 469] width 261 height 48
